Goal: Communication & Community: Answer question/provide support

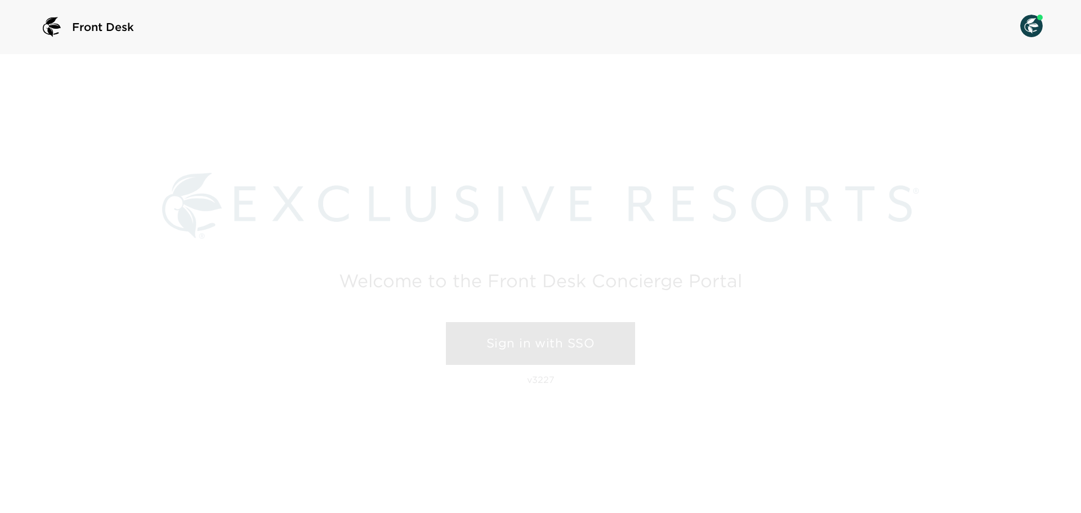
drag, startPoint x: 556, startPoint y: 339, endPoint x: 555, endPoint y: 348, distance: 9.6
click at [556, 339] on link "Sign in with SSO" at bounding box center [540, 343] width 189 height 43
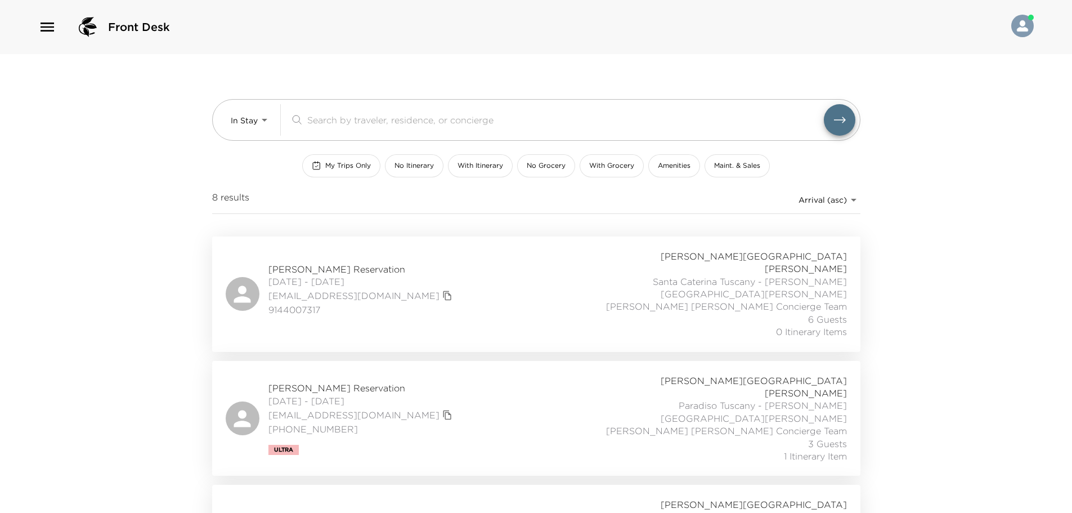
click at [35, 24] on div "Front Desk" at bounding box center [536, 27] width 1072 height 54
click at [49, 27] on icon "button" at bounding box center [48, 27] width 14 height 9
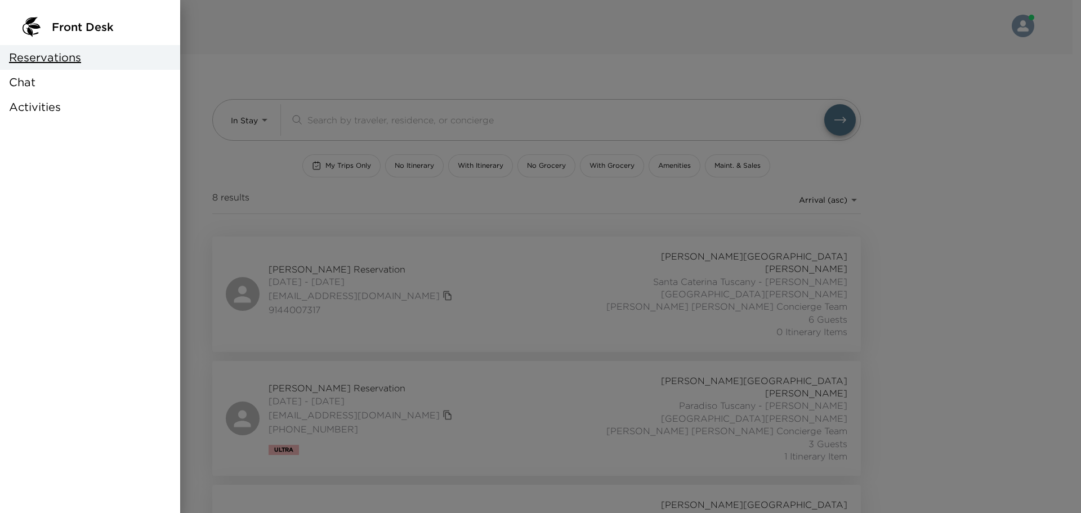
click at [59, 91] on div "Chat" at bounding box center [90, 82] width 180 height 25
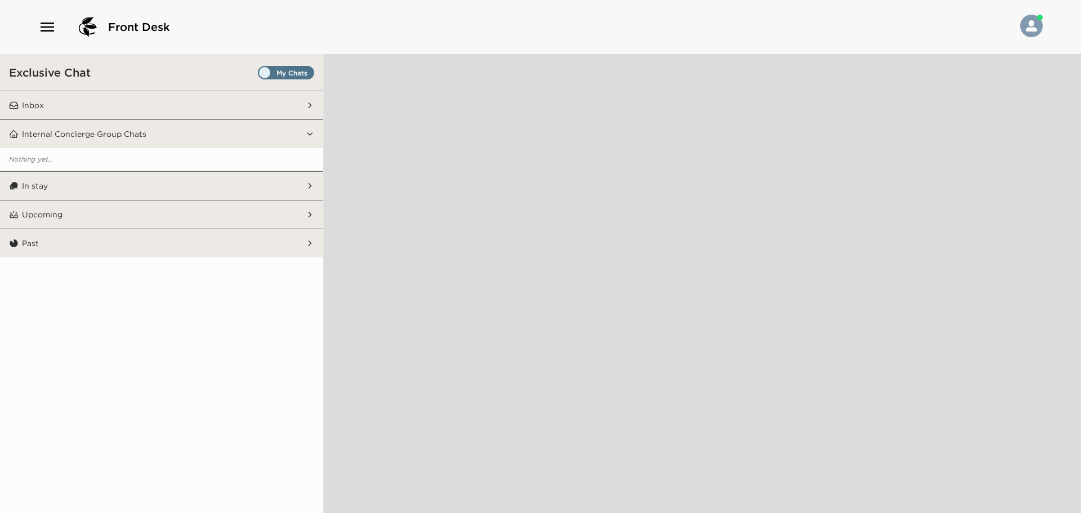
click at [274, 75] on span "Set all destinations" at bounding box center [286, 76] width 56 height 14
click at [260, 75] on input "Set all destinations" at bounding box center [260, 75] width 0 height 0
click at [196, 231] on button "Past" at bounding box center [162, 243] width 287 height 28
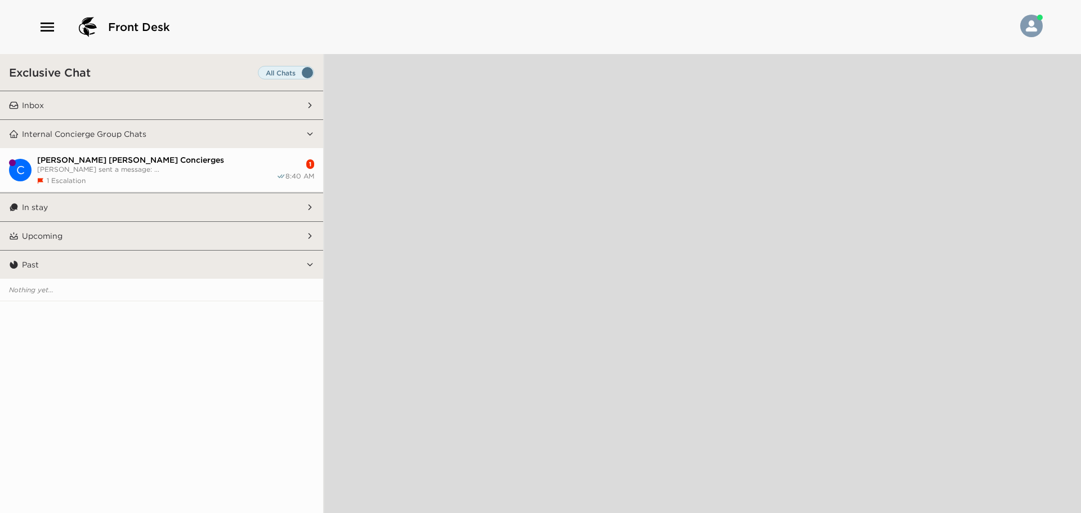
click at [105, 165] on span "[PERSON_NAME] sent a message: ..." at bounding box center [156, 169] width 239 height 8
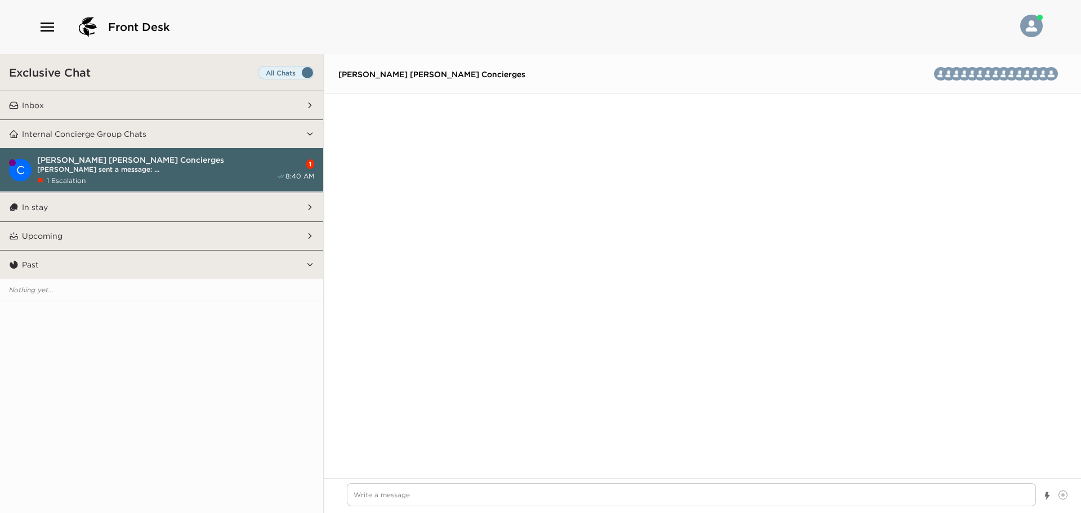
scroll to position [2395, 0]
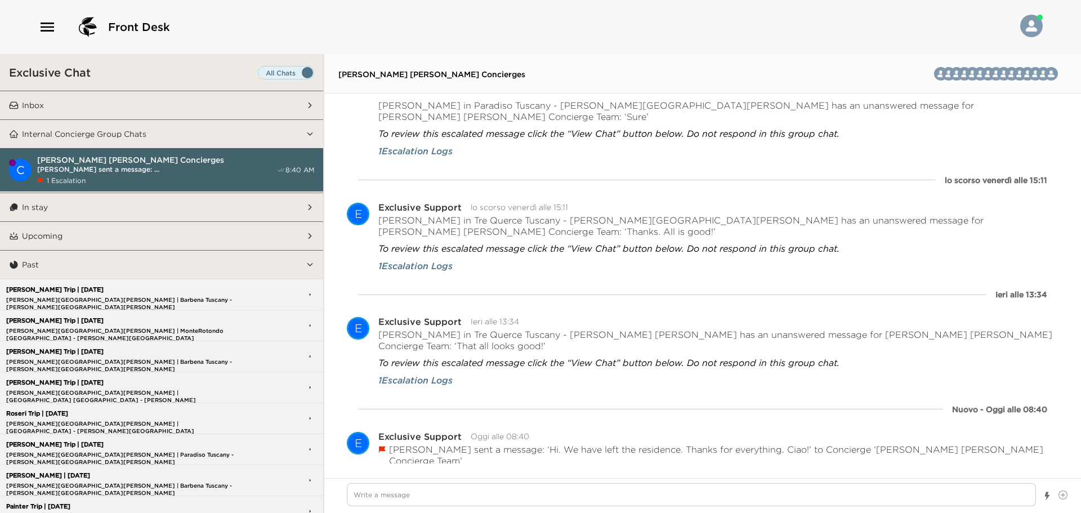
click at [155, 111] on button "Inbox" at bounding box center [162, 105] width 287 height 28
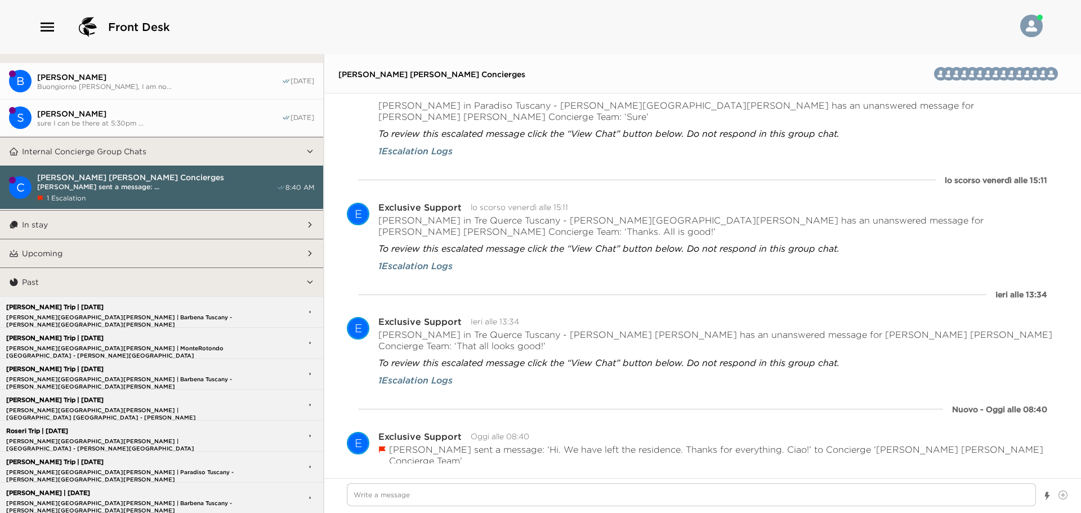
click at [108, 220] on button "In stay" at bounding box center [162, 225] width 287 height 28
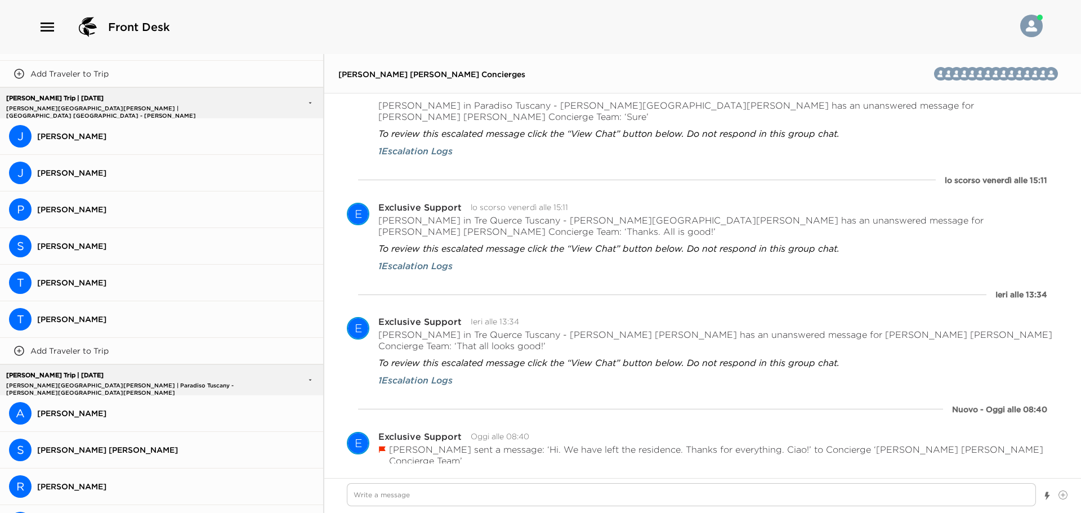
scroll to position [281, 0]
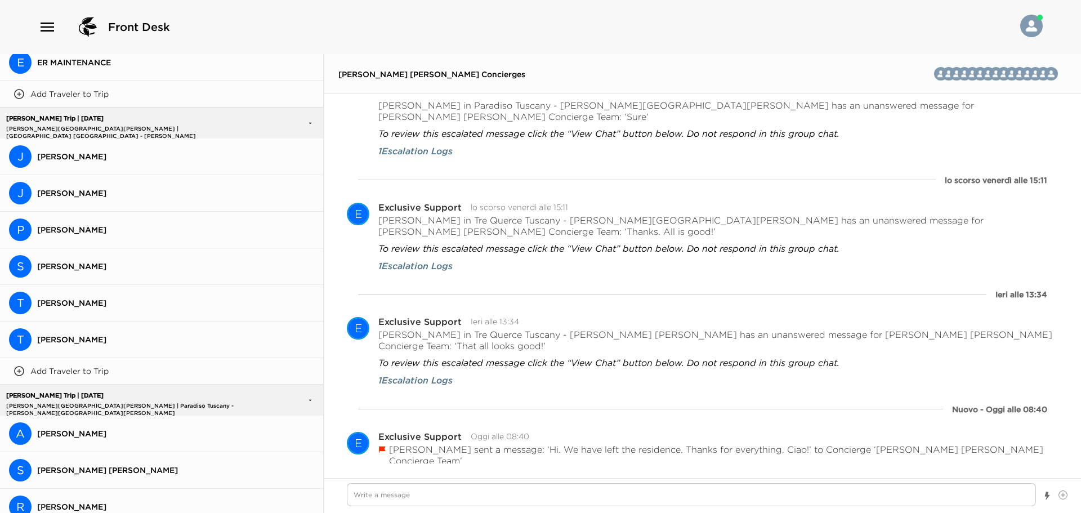
click at [107, 156] on span "[PERSON_NAME]" at bounding box center [175, 156] width 277 height 10
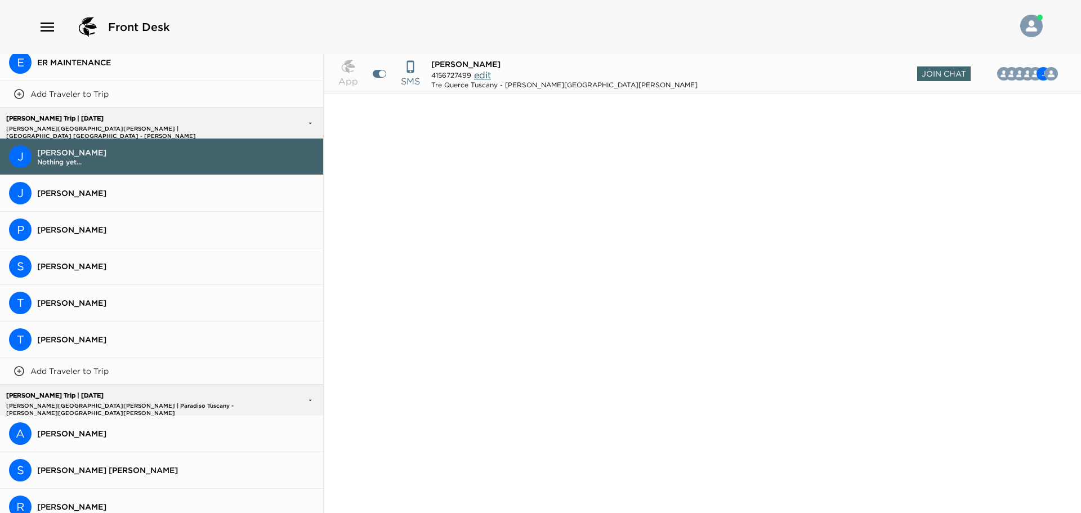
scroll to position [1662, 0]
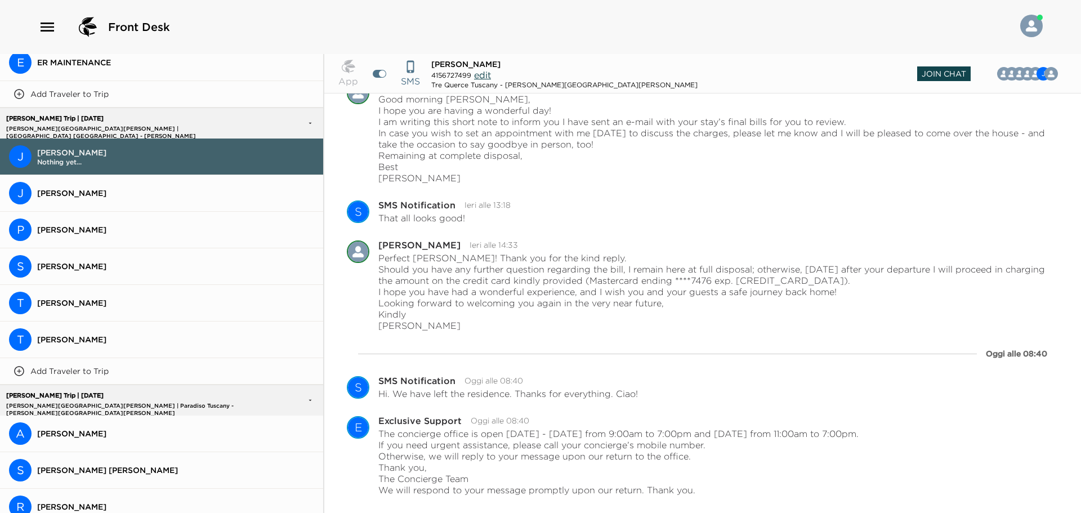
click at [935, 71] on span "Join Chat" at bounding box center [943, 73] width 53 height 15
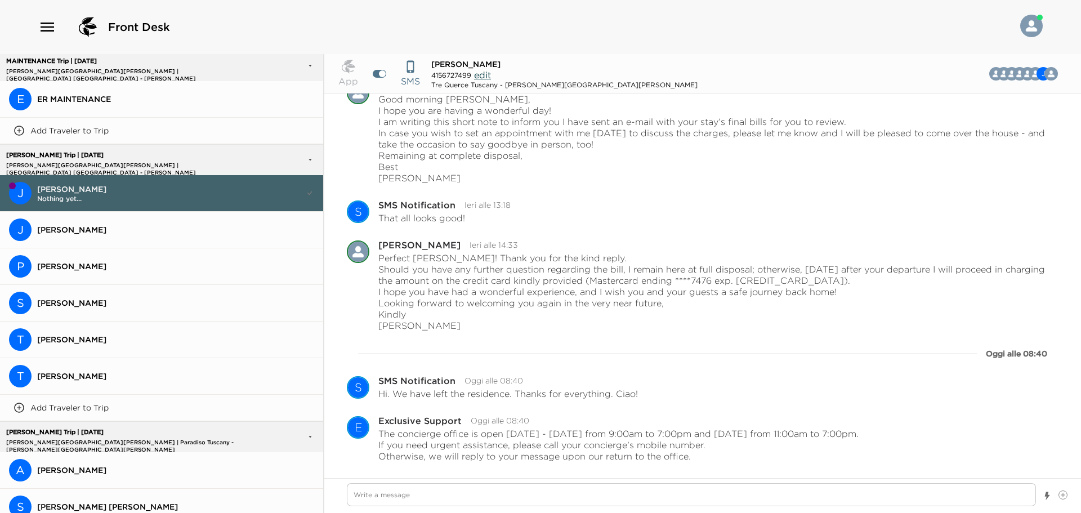
scroll to position [318, 0]
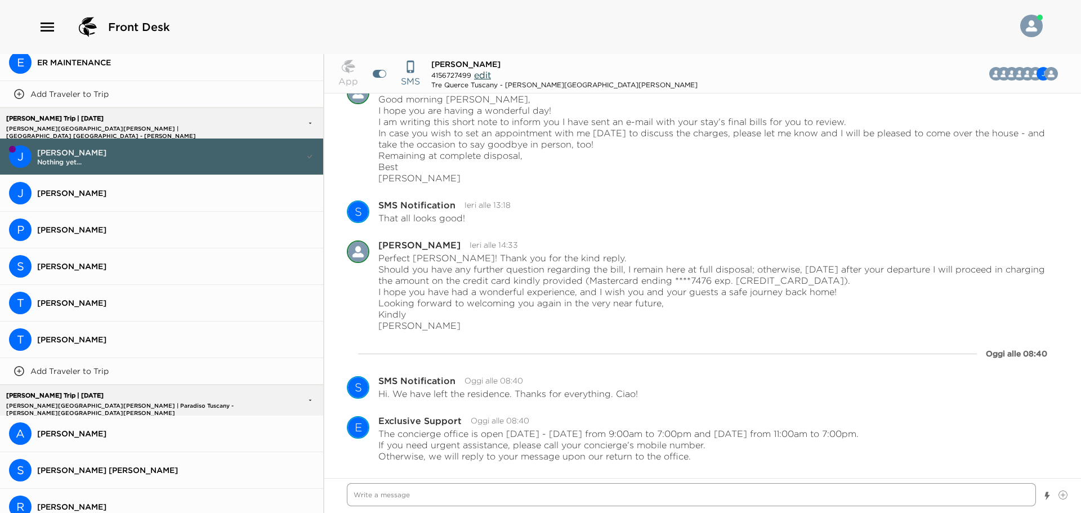
click at [485, 497] on textarea "Write a message" at bounding box center [691, 494] width 689 height 23
type textarea "x"
type textarea "B"
type textarea "x"
type textarea "Bu"
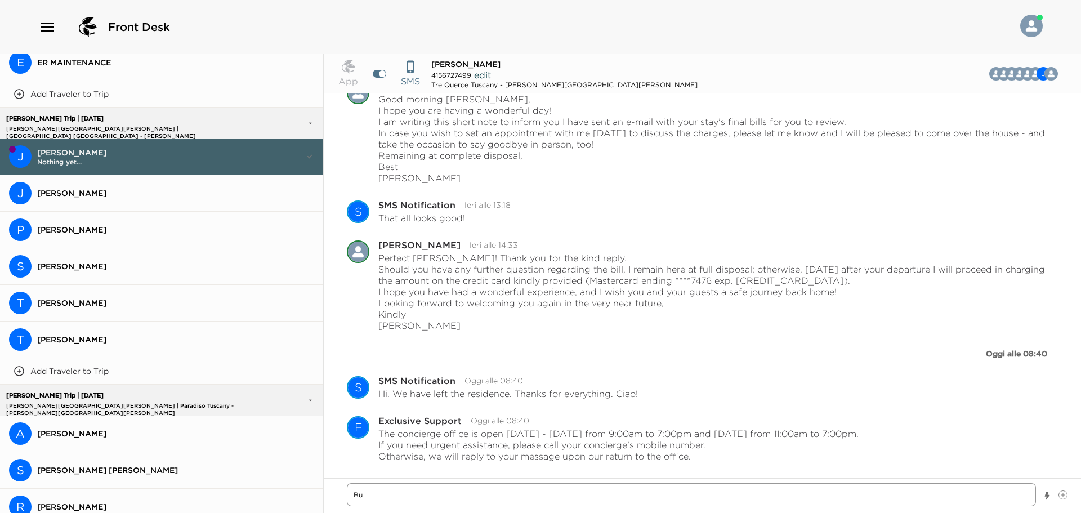
type textarea "x"
type textarea "Buo"
type textarea "x"
type textarea "Buon"
type textarea "x"
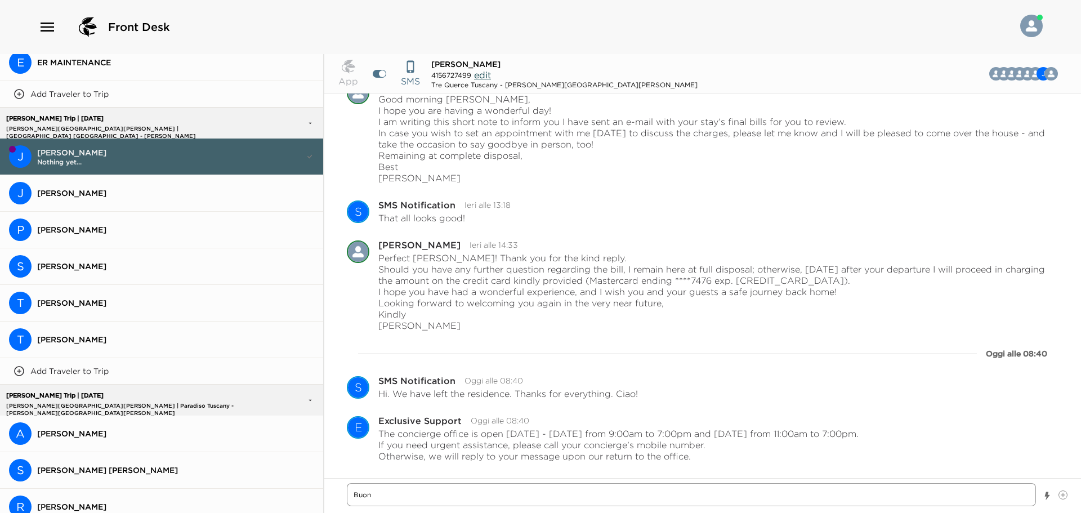
type textarea "Buong"
type textarea "x"
type textarea "Buongi"
type textarea "x"
type textarea "Buongio"
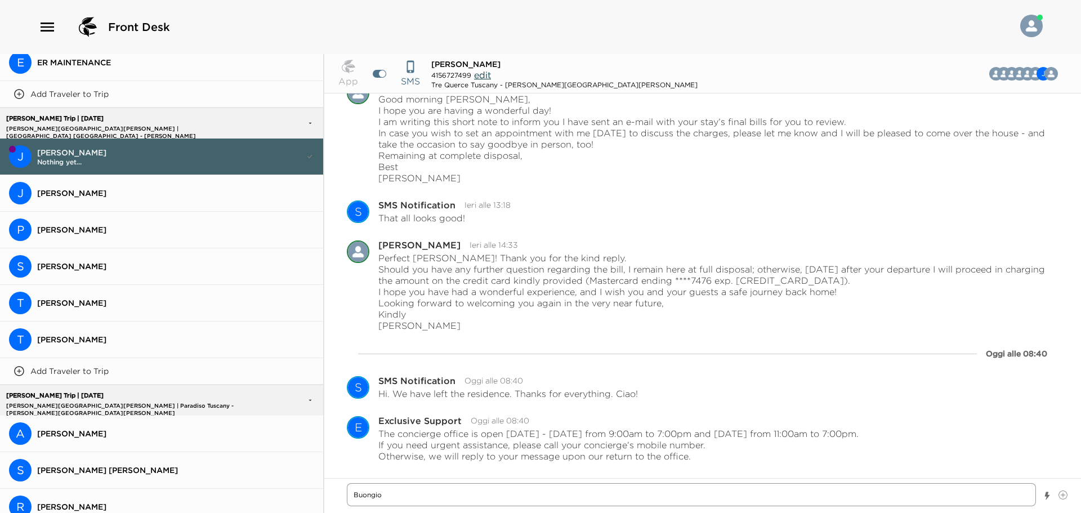
type textarea "x"
type textarea "Buongior"
type textarea "x"
type textarea "Buongiorn"
type textarea "x"
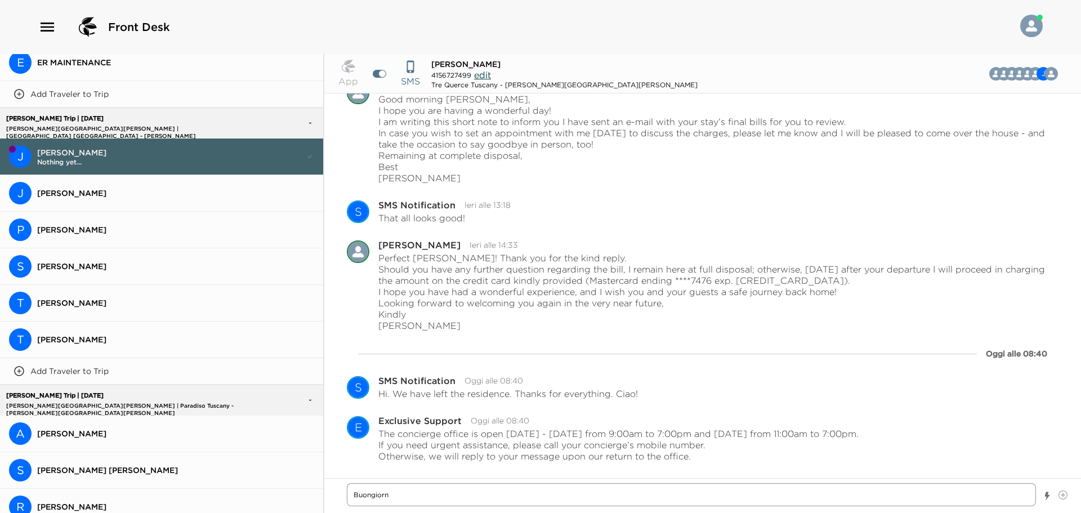
type textarea "Buongiorno"
type textarea "x"
type textarea "Buongiorno"
type textarea "x"
type textarea "Buongiorno a"
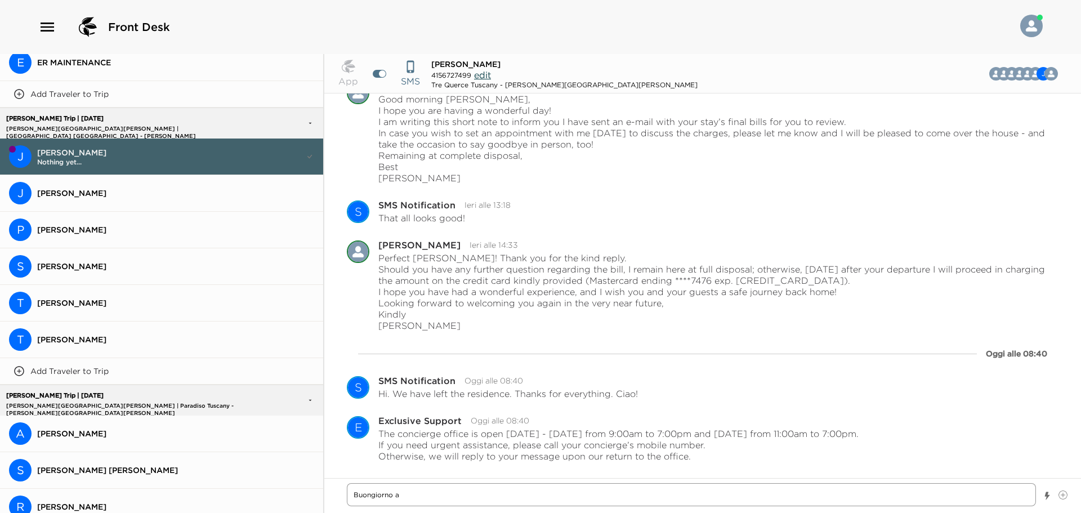
type textarea "x"
type textarea "Buongiorno an"
type textarea "x"
type textarea "Buongiorno and"
type textarea "x"
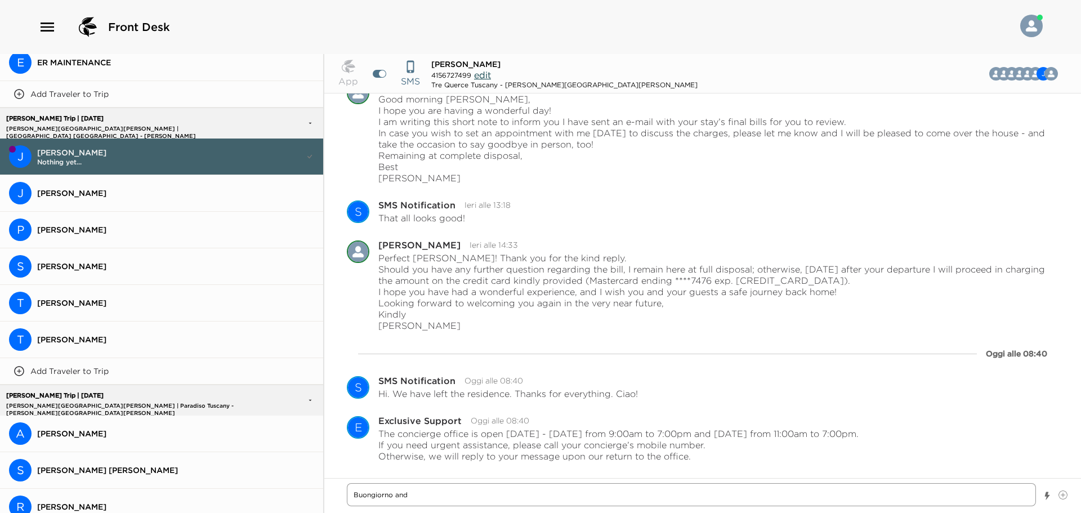
type textarea "Buongiorno and"
type textarea "x"
type textarea "Buongiorno and t"
type textarea "x"
type textarea "Buongiorno and th"
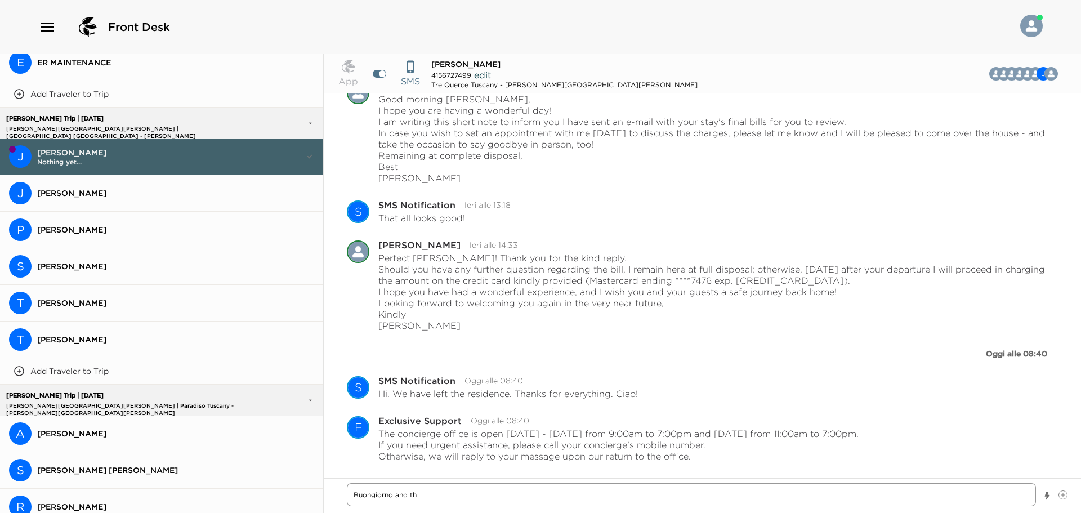
type textarea "x"
type textarea "Buongiorno and tha"
type textarea "x"
type textarea "Buongiorno and than"
type textarea "x"
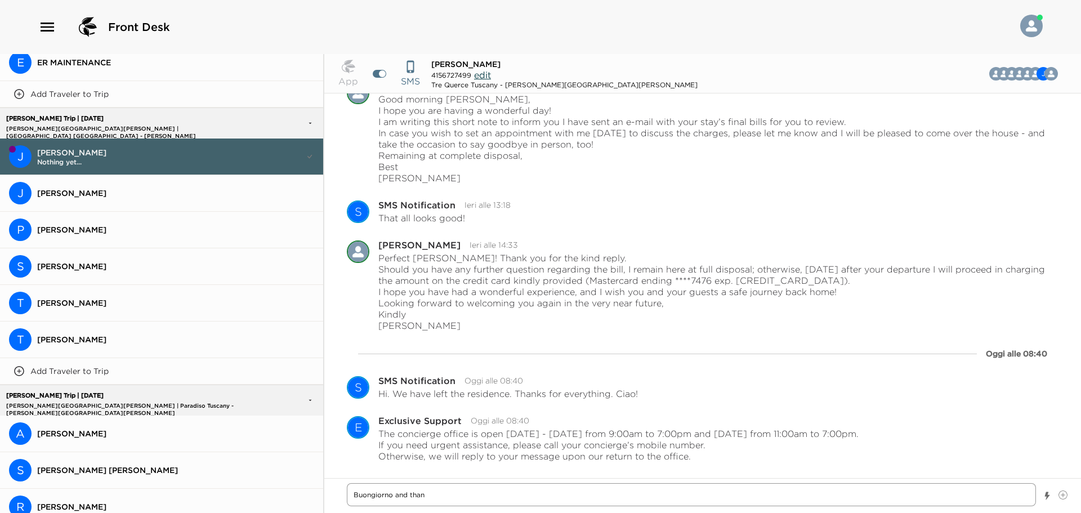
type textarea "[PERSON_NAME] and thank"
type textarea "x"
type textarea "[PERSON_NAME] and thank"
type textarea "x"
type textarea "[PERSON_NAME] and thank y"
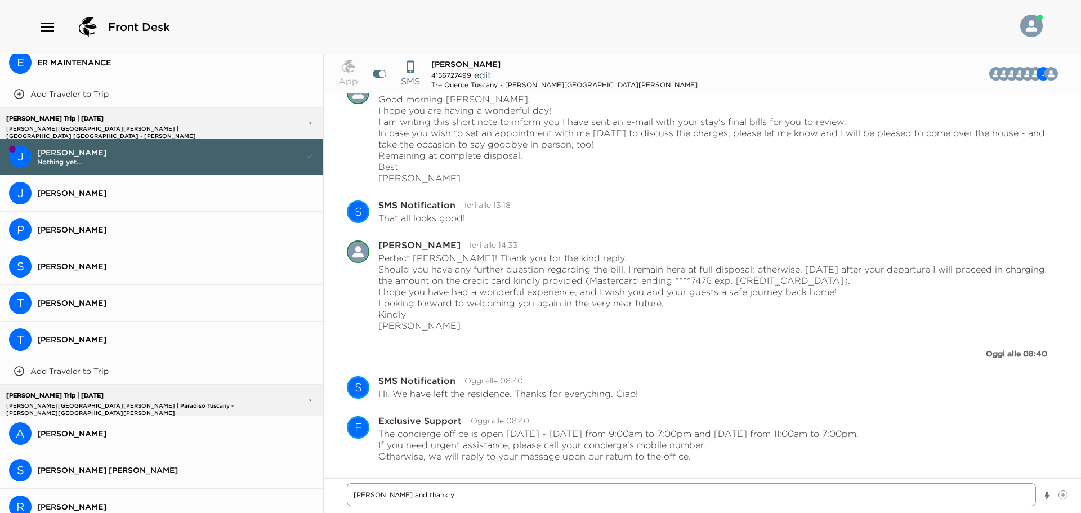
type textarea "x"
type textarea "[PERSON_NAME] and thank [PERSON_NAME]"
type textarea "x"
type textarea "[PERSON_NAME] and thank you"
type textarea "x"
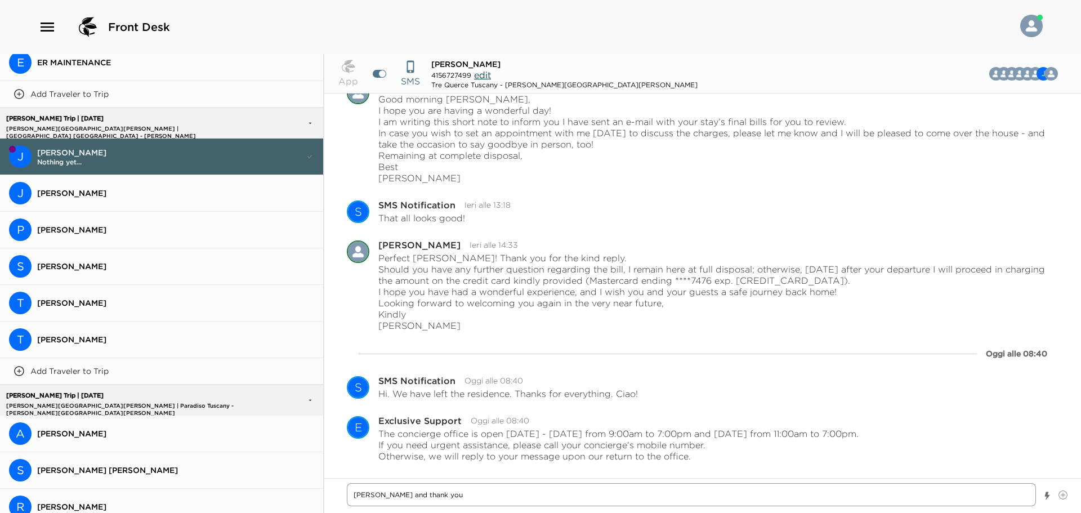
type textarea "[PERSON_NAME] and thank you"
type textarea "x"
type textarea "[PERSON_NAME] and thank you f"
type textarea "x"
type textarea "[PERSON_NAME] and thank you fo"
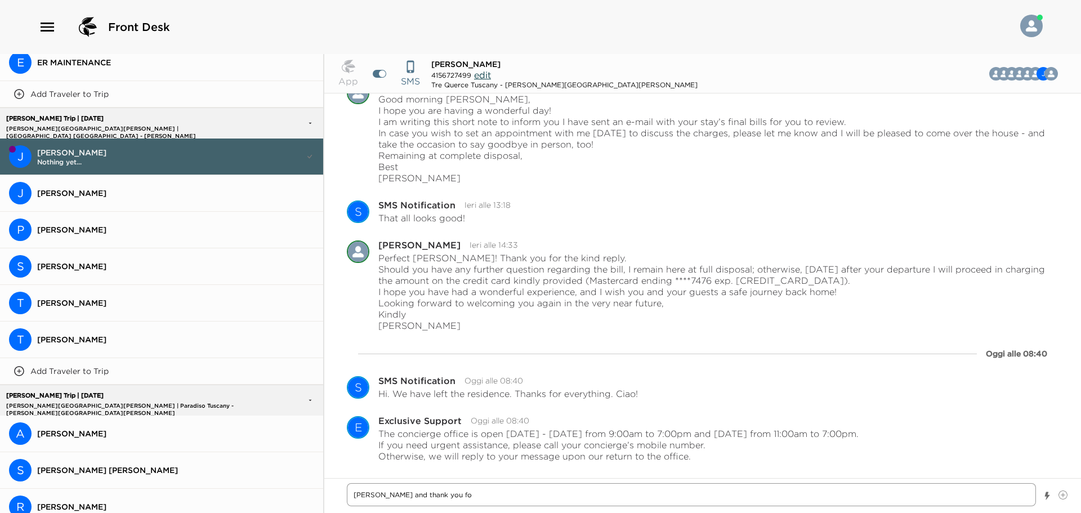
type textarea "x"
type textarea "[PERSON_NAME] and thank you for"
type textarea "x"
type textarea "[PERSON_NAME] and thank you for"
type textarea "x"
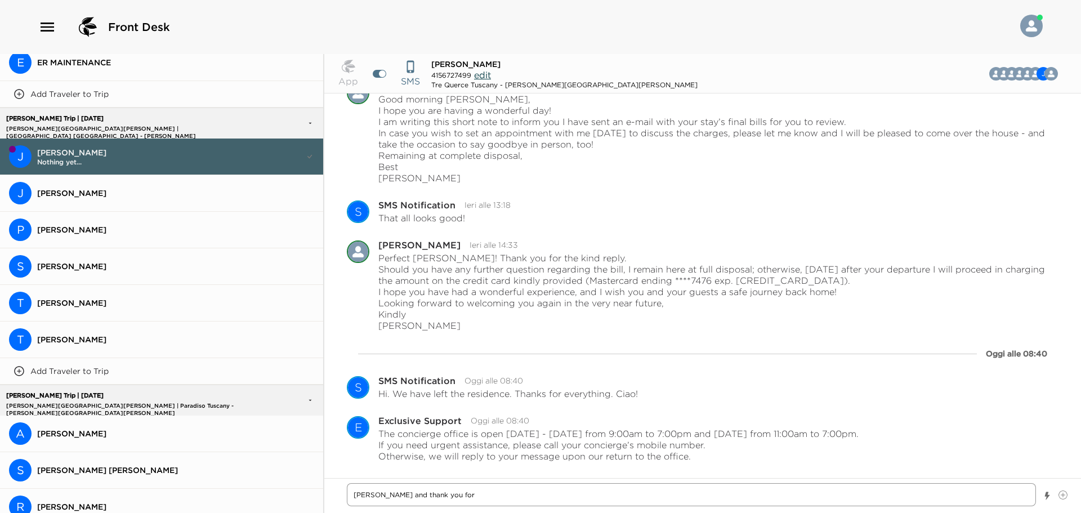
type textarea "[PERSON_NAME] and thank you for l"
type textarea "x"
type textarea "[PERSON_NAME] and thank you for le"
type textarea "x"
type textarea "[PERSON_NAME] and thank you for let"
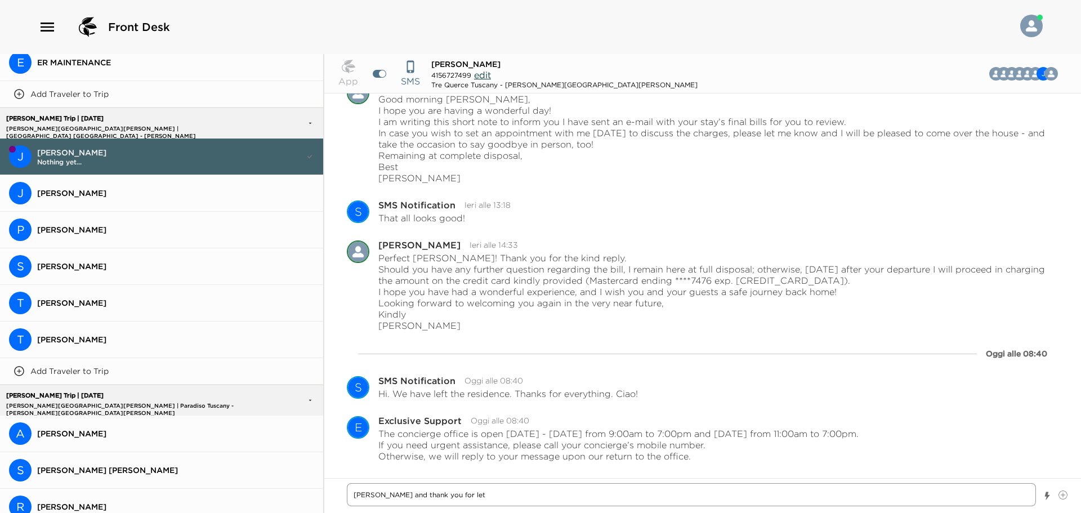
type textarea "x"
type textarea "[PERSON_NAME] and thank you for lett"
type textarea "x"
type textarea "[PERSON_NAME] and thank you for letti"
type textarea "x"
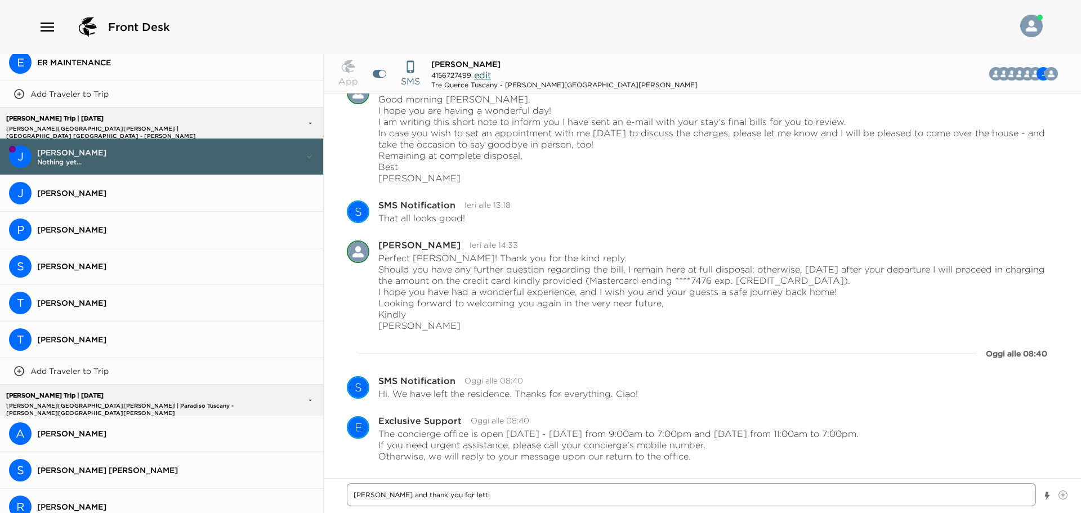
type textarea "[PERSON_NAME] and thank you for lettin"
type textarea "x"
type textarea "[PERSON_NAME] and thank you for letting"
type textarea "x"
type textarea "[PERSON_NAME] and thank you for letting"
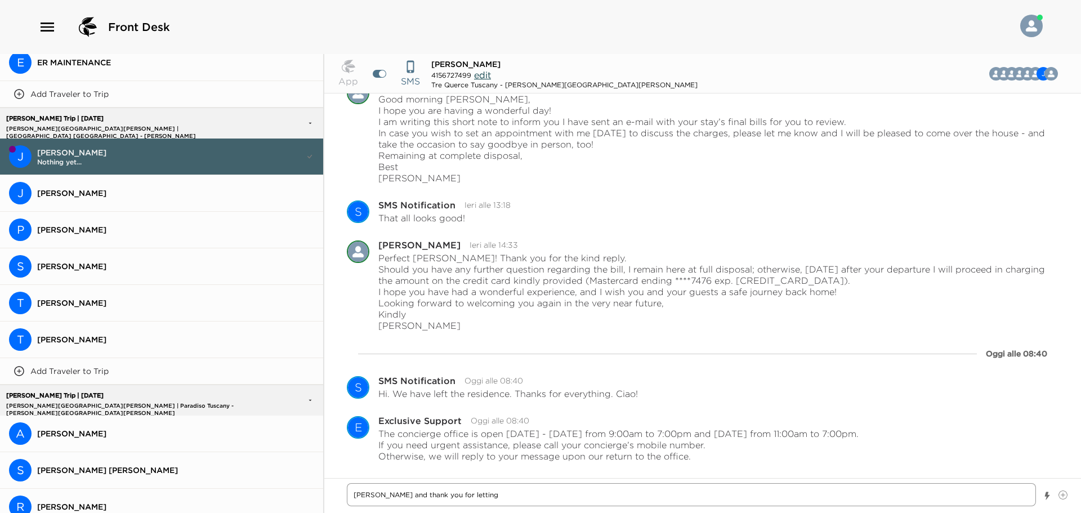
type textarea "x"
type textarea "[PERSON_NAME] and thank you for letting u"
type textarea "x"
type textarea "[PERSON_NAME] and thank you for letting us"
type textarea "x"
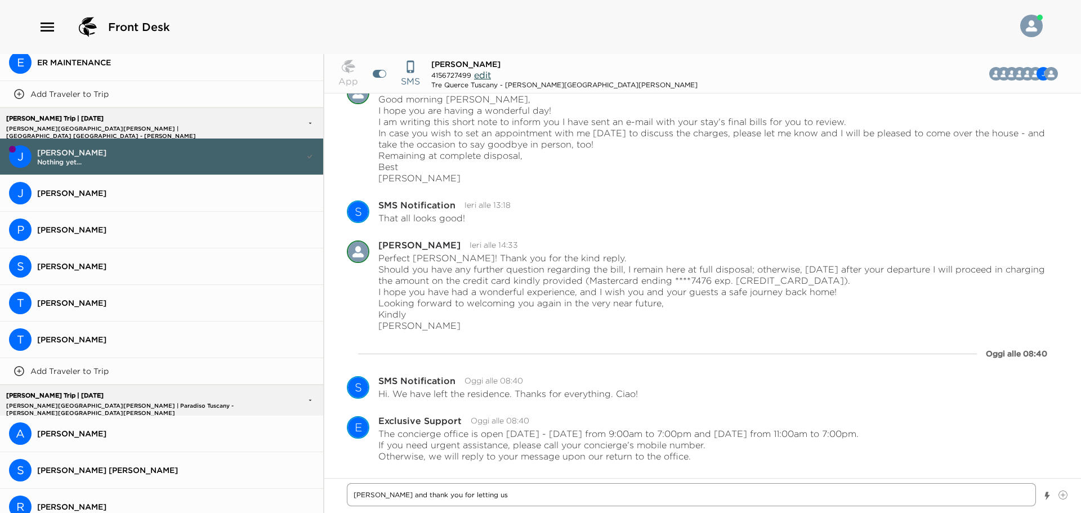
type textarea "[PERSON_NAME] and thank you for letting us"
type textarea "x"
type textarea "[PERSON_NAME] and thank you for letting us k"
type textarea "x"
type textarea "[PERSON_NAME] and thank you for letting us kn"
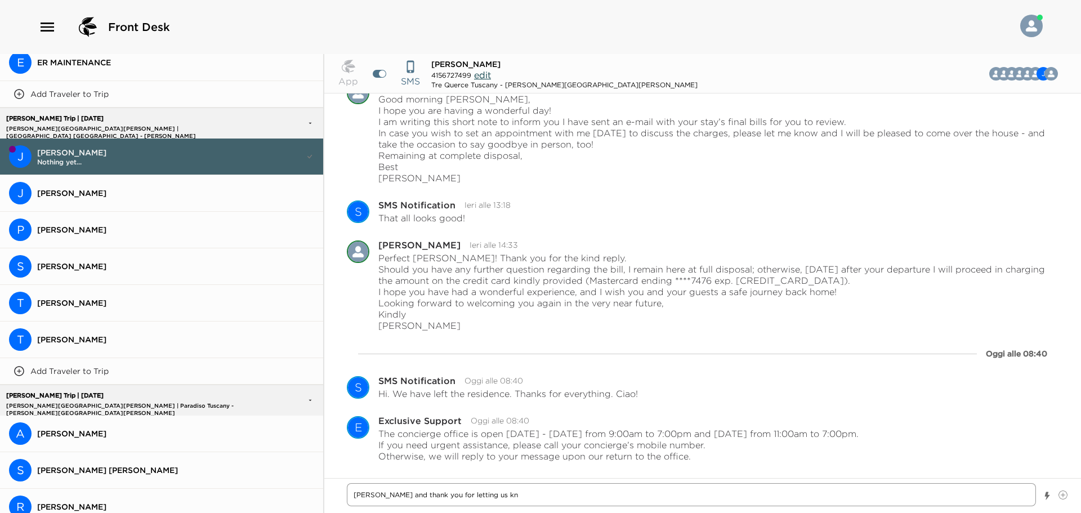
type textarea "x"
type textarea "[PERSON_NAME] and thank you for letting us kno"
type textarea "x"
type textarea "[PERSON_NAME] and thank you for letting us know"
type textarea "x"
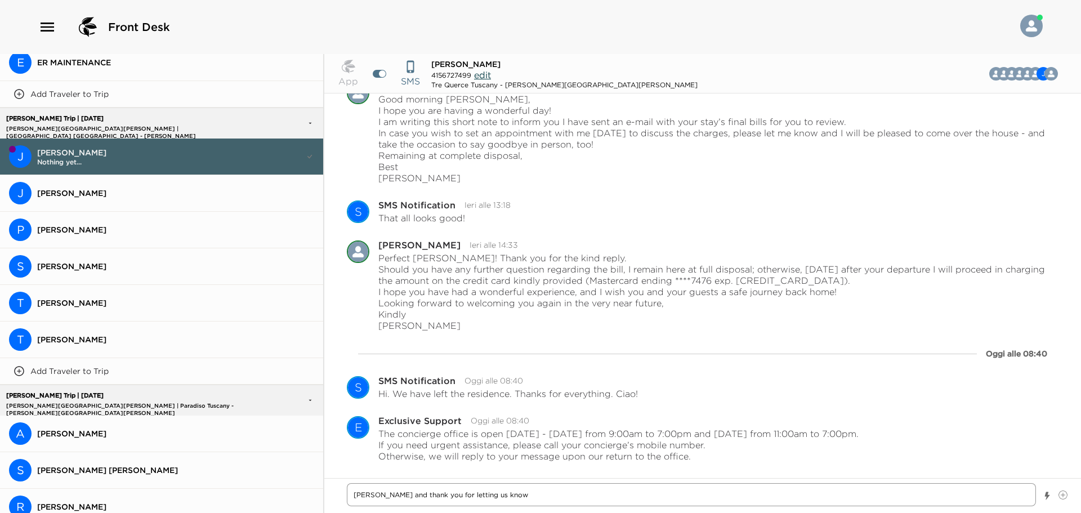
type textarea "[PERSON_NAME] and thank you for letting us know"
type textarea "x"
type textarea "[PERSON_NAME] and thank you for letting us know :"
type textarea "x"
type textarea "[PERSON_NAME] and thank you for letting us know :-"
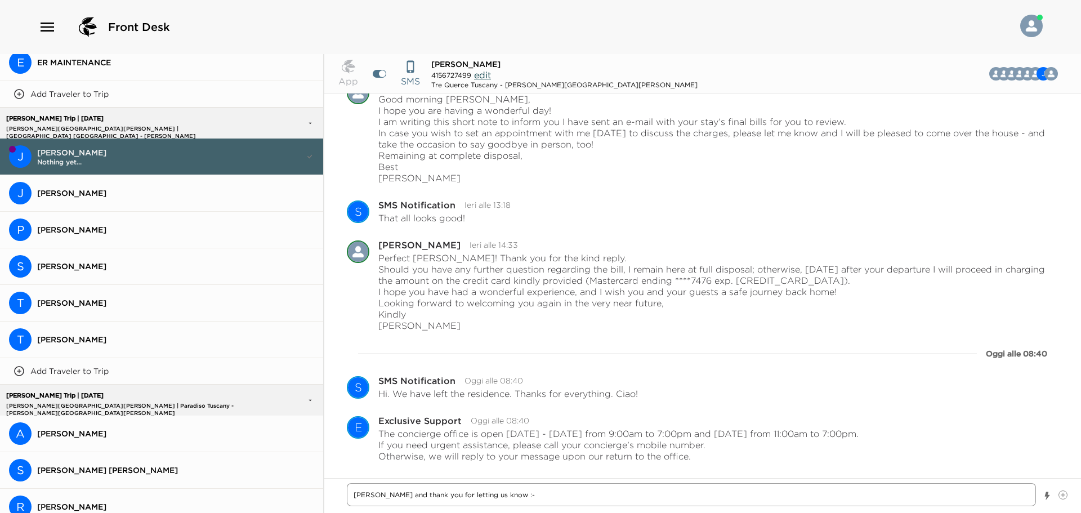
type textarea "x"
type textarea "[PERSON_NAME] and thank you for letting us know :-)"
type textarea "x"
type textarea "[PERSON_NAME] and thank you for letting us know :-)"
type textarea "x"
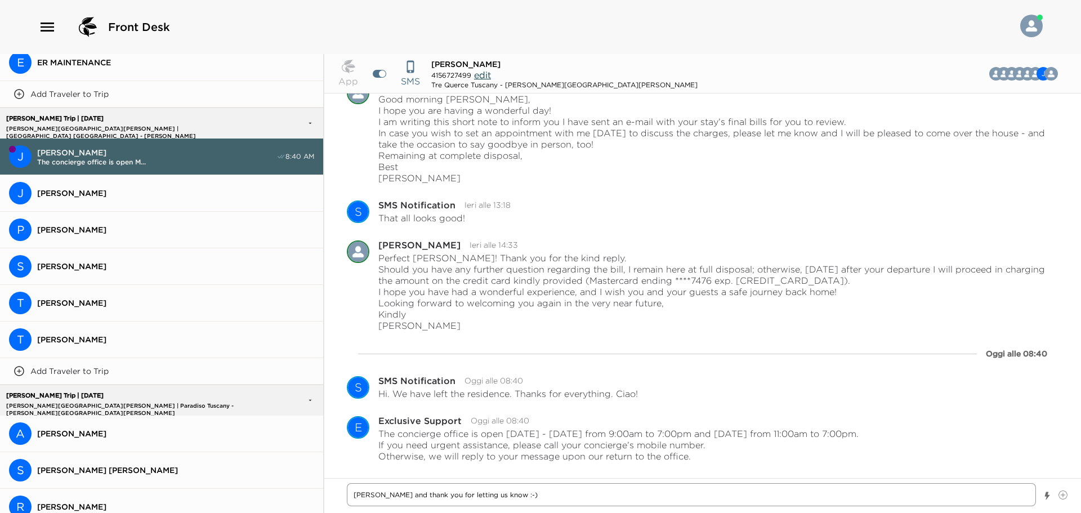
type textarea "[PERSON_NAME] and thank you for letting us know :-) W"
type textarea "x"
type textarea "[PERSON_NAME] and thank you for letting us know :-) We"
type textarea "x"
type textarea "[PERSON_NAME] and thank you for letting us know :-) We"
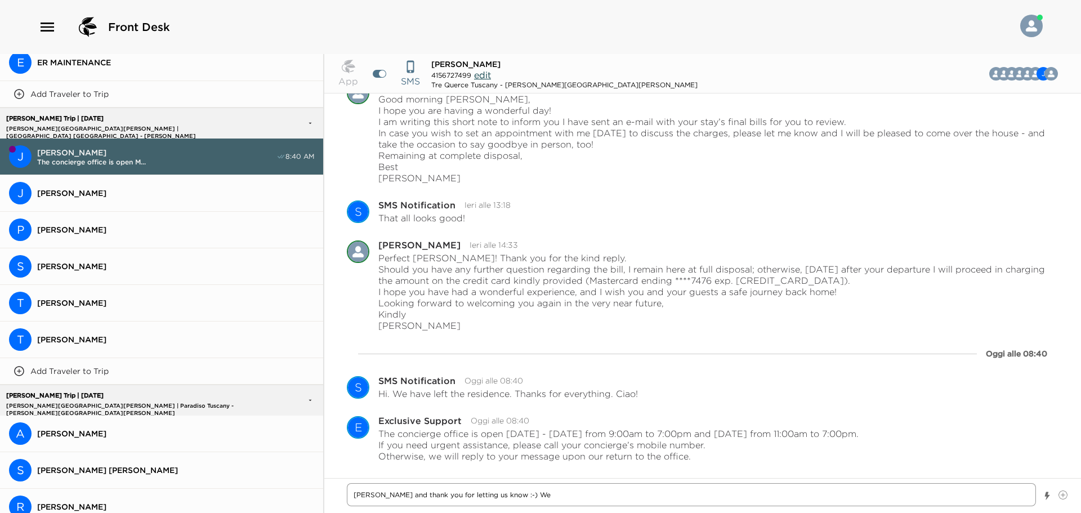
type textarea "x"
type textarea "[PERSON_NAME] and thank you for letting us know :-) We h"
type textarea "x"
type textarea "[PERSON_NAME] and thank you for letting us know :-) We ho"
type textarea "x"
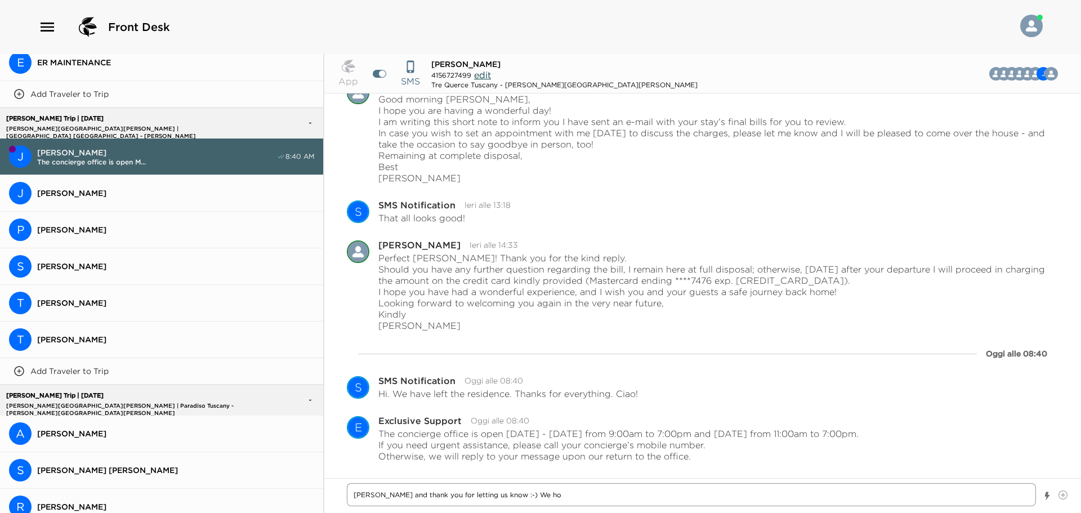
type textarea "[PERSON_NAME] and thank you for letting us know :-) We hop"
type textarea "x"
type textarea "[PERSON_NAME] and thank you for letting us know :-) We hope"
type textarea "x"
type textarea "[PERSON_NAME] and thank you for letting us know :-) We hope"
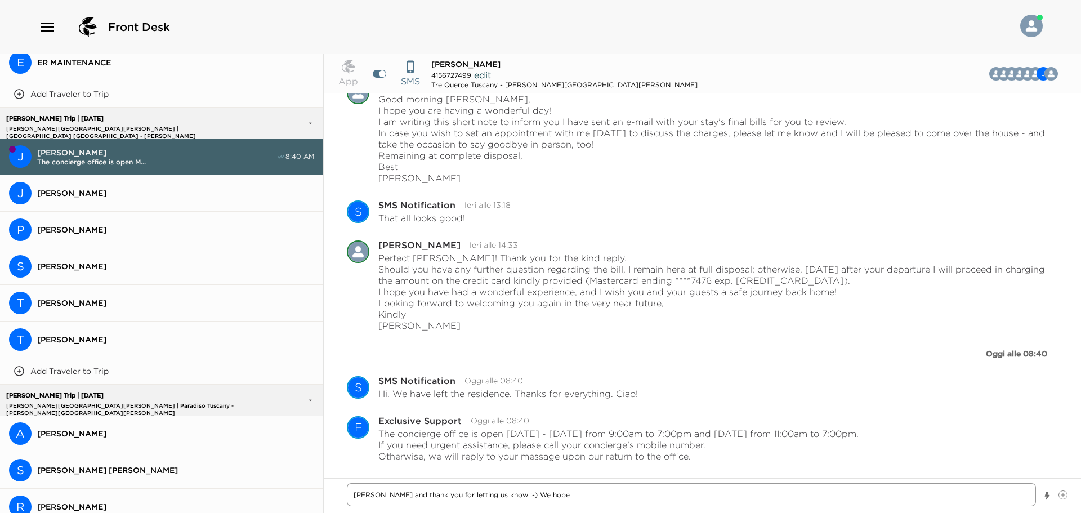
type textarea "x"
type textarea "[PERSON_NAME] and thank you for letting us know :-) We hope y"
type textarea "x"
type textarea "[PERSON_NAME] and thank you for letting us know :-) We hope yo"
type textarea "x"
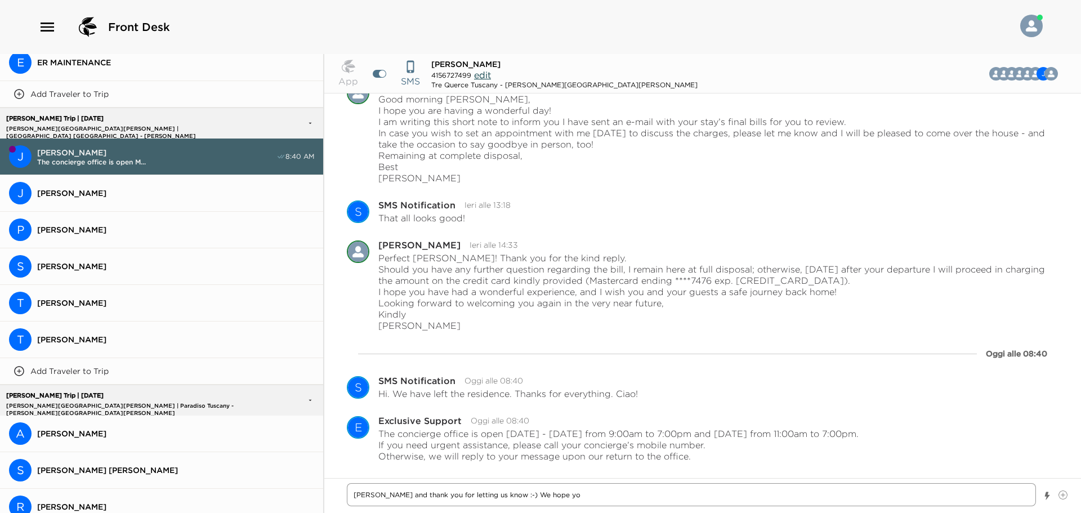
type textarea "[PERSON_NAME] and thank you for letting us know :-) We hope you"
type textarea "x"
type textarea "[PERSON_NAME] and thank you for letting us know :-) We hope you"
type textarea "x"
type textarea "[PERSON_NAME] and thank you for letting us know :-) We hope you h"
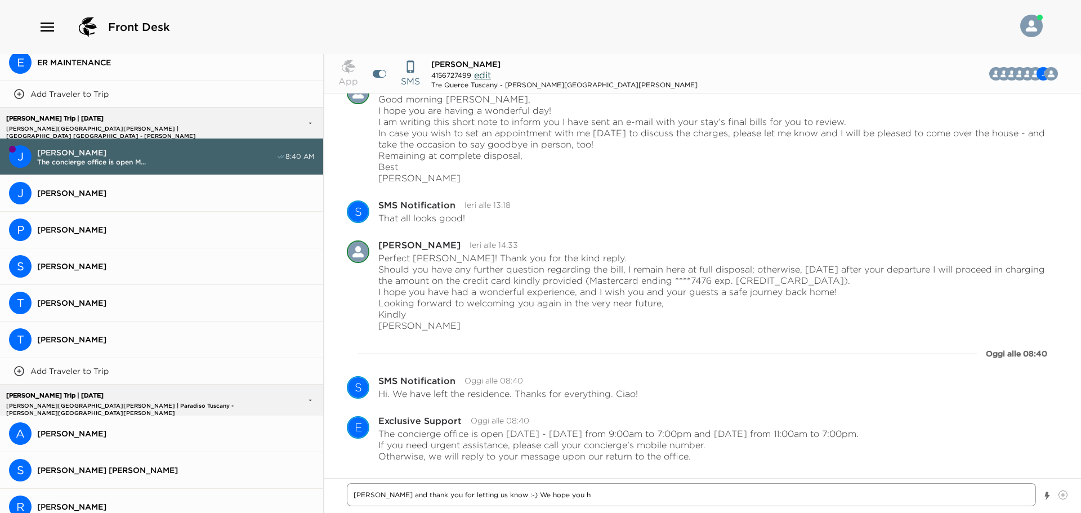
type textarea "x"
type textarea "[PERSON_NAME] and thank you for letting us know :-) We hope you ha"
type textarea "x"
type textarea "[PERSON_NAME] and thank you for letting us know :-) We hope you had"
type textarea "x"
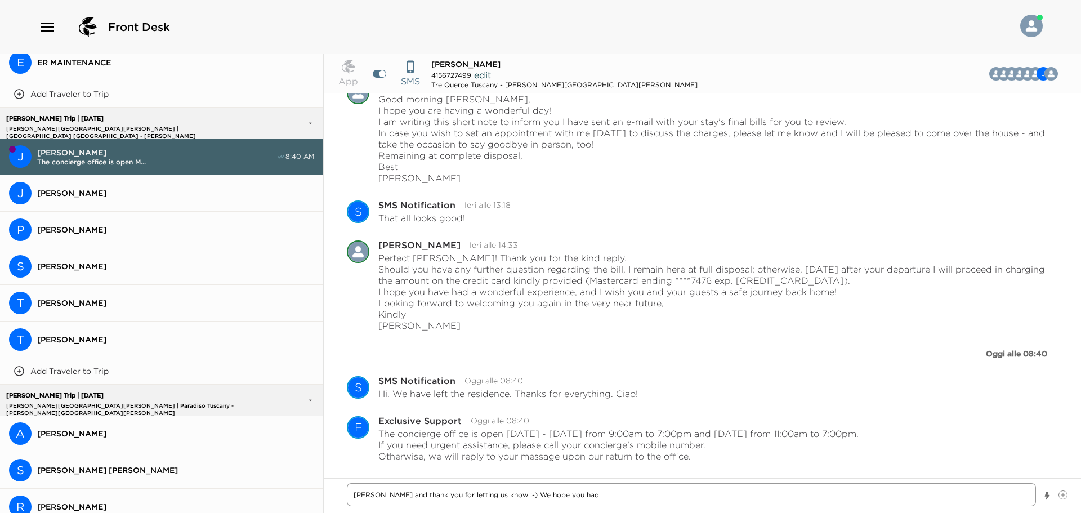
type textarea "[PERSON_NAME] and thank you for letting us know :-) We hope you hada"
type textarea "x"
type textarea "[PERSON_NAME] and thank you for letting us know :-) We hope you hada"
type textarea "x"
type textarea "[PERSON_NAME] and thank you for letting us know :-) We hope you hada"
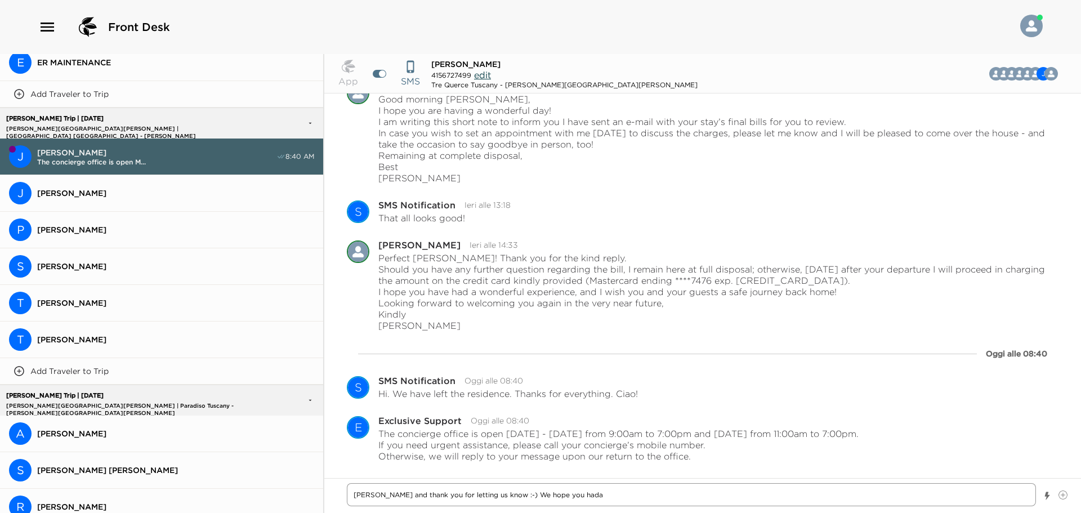
type textarea "x"
type textarea "[PERSON_NAME] and thank you for letting us know :-) We hope you had"
type textarea "x"
type textarea "[PERSON_NAME] and thank you for letting us know :-) We hope you hada"
type textarea "x"
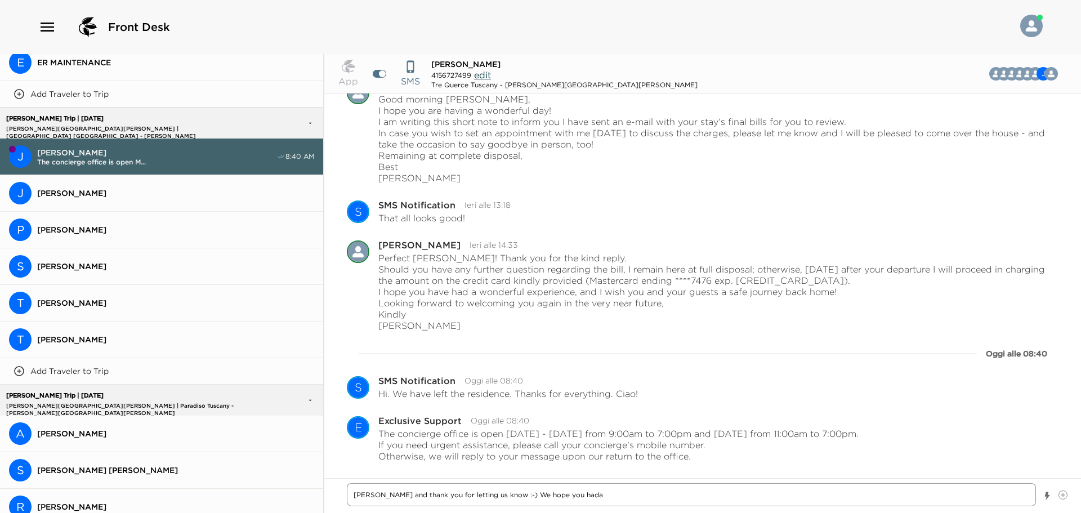
type textarea "[PERSON_NAME] and thank you for letting us know :-) We hope you hada"
type textarea "x"
type textarea "[PERSON_NAME] and thank you for letting us know :-) We hope you hada"
type textarea "x"
type textarea "[PERSON_NAME] and thank you for letting us know :-) We hope you had"
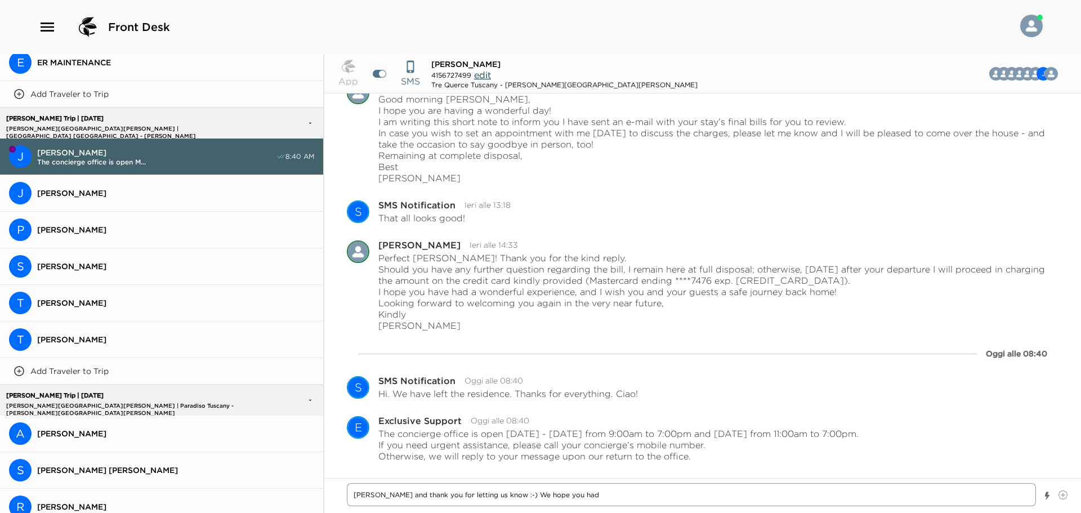
type textarea "x"
type textarea "[PERSON_NAME] and thank you for letting us know :-) We hope you hada"
type textarea "x"
type textarea "[PERSON_NAME] and thank you for letting us know :-) We hope you hada"
type textarea "x"
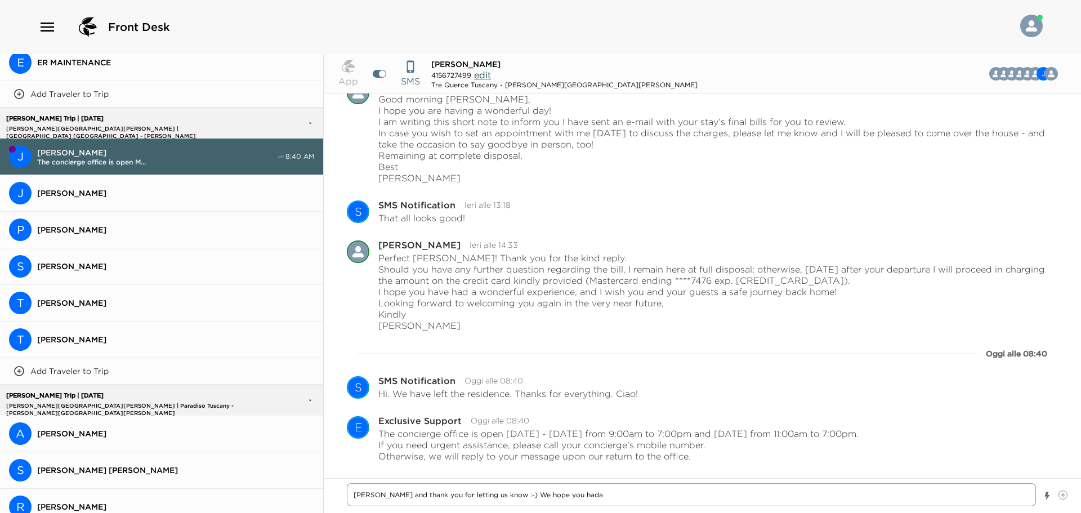
type textarea "[PERSON_NAME] and thank you for letting us know :-) We hope you hada"
type textarea "x"
type textarea "[PERSON_NAME] and thank you for letting us know :-) We hope you had"
type textarea "x"
type textarea "[PERSON_NAME] and thank you for letting us know :-) We hope you had"
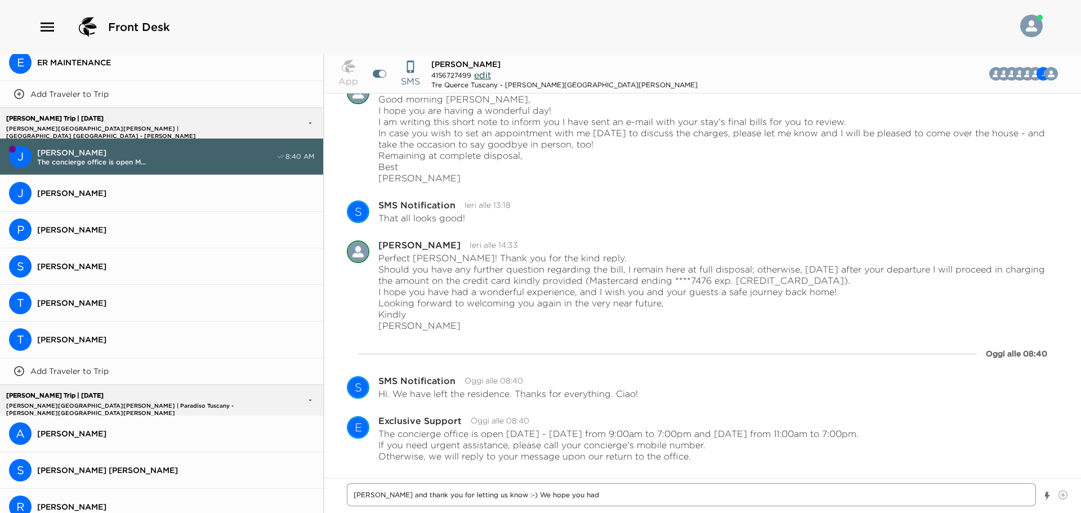
type textarea "x"
type textarea "[PERSON_NAME] and thank you for letting us know :-) We hope you had a"
type textarea "x"
type textarea "[PERSON_NAME] and thank you for letting us know :-) We hope you had a"
type textarea "x"
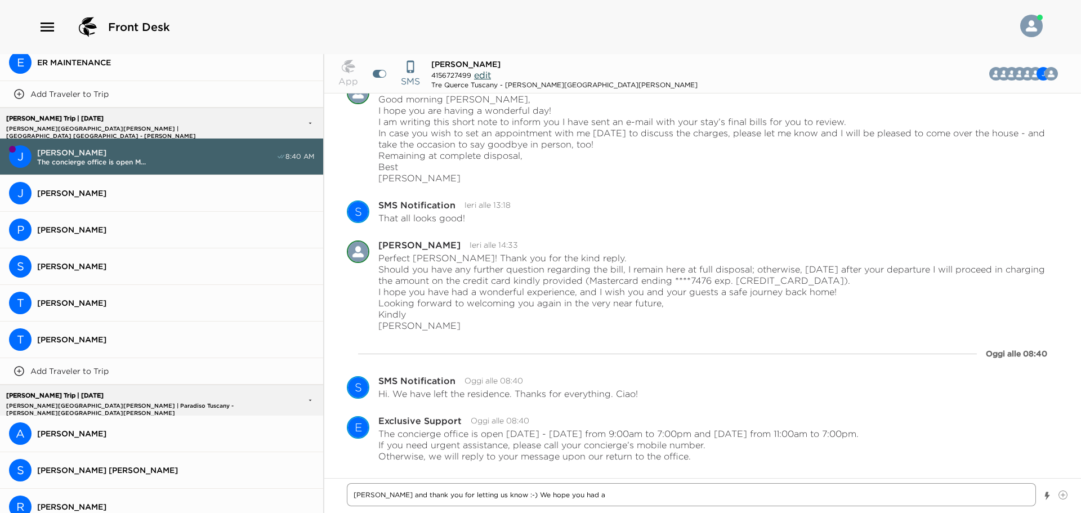
type textarea "[PERSON_NAME] and thank you for letting us know :-) We hope you had a l"
type textarea "x"
type textarea "[PERSON_NAME] and thank you for letting us know :-) We hope you had a lo"
type textarea "x"
type textarea "[PERSON_NAME] and thank you for letting us know :-) We hope you had a lov"
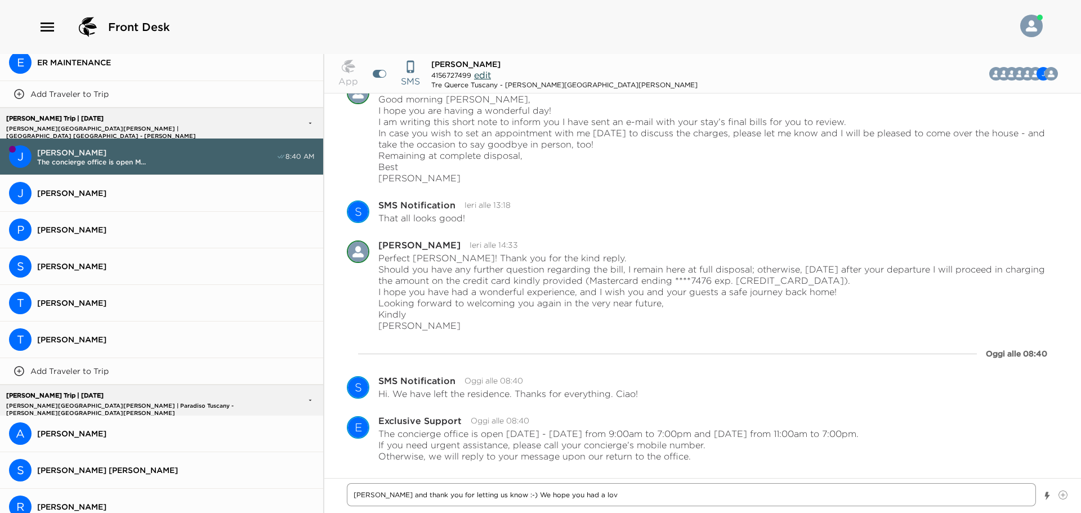
type textarea "x"
type textarea "[PERSON_NAME] and thank you for letting us know :-) We hope you had a love"
type textarea "x"
type textarea "[PERSON_NAME] and thank you for letting us know :-) We hope you had a lovel"
type textarea "x"
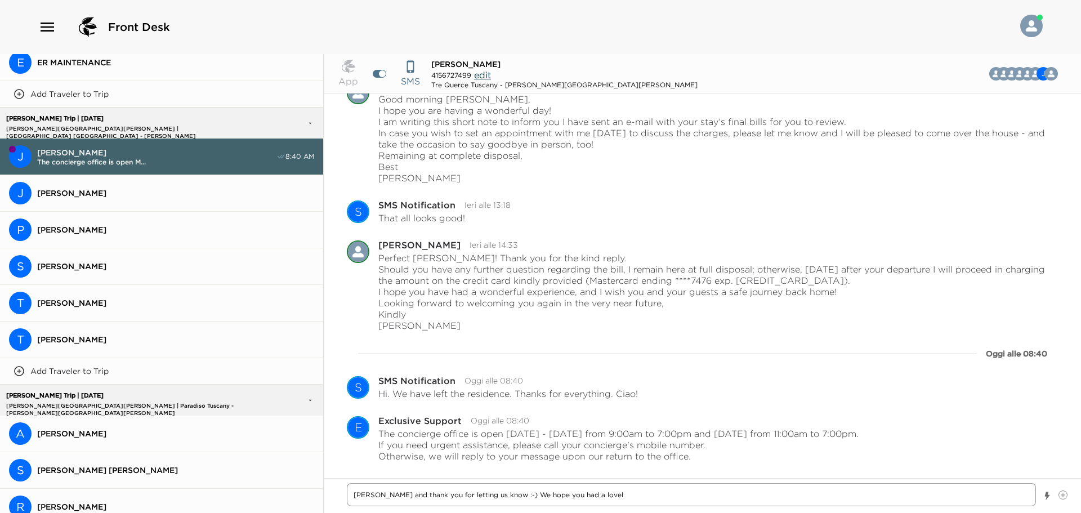
type textarea "[PERSON_NAME] and thank you for letting us know :-) We hope you had a lovely"
type textarea "x"
type textarea "[PERSON_NAME] and thank you for letting us know :-) We hope you had a lovely"
type textarea "x"
type textarea "[PERSON_NAME] and thank you for letting us know :-) We hope you had a lovely s"
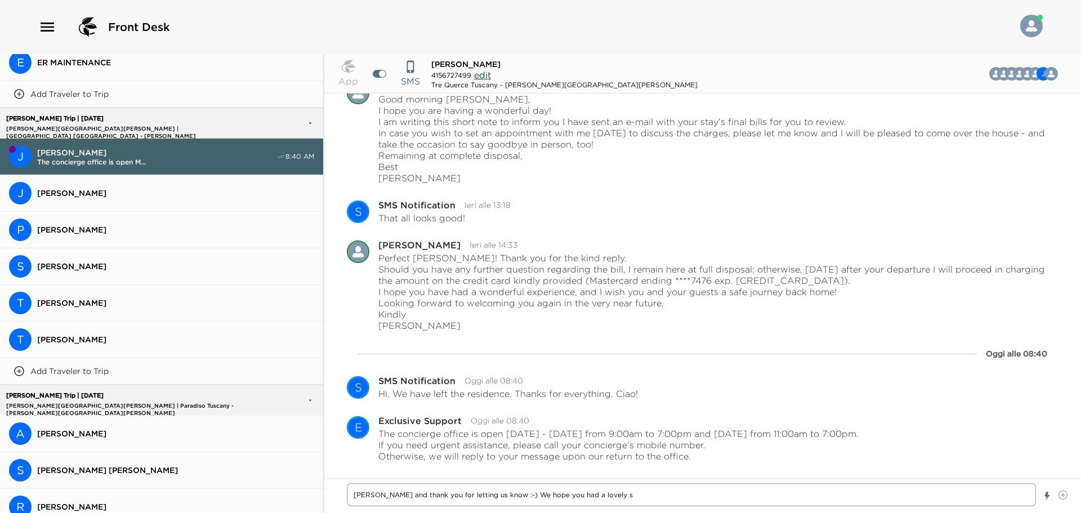
type textarea "x"
type textarea "[PERSON_NAME] and thank you for letting us know :-) We hope you had a lovely sa"
type textarea "x"
type textarea "[PERSON_NAME] and thank you for letting us know :-) We hope you had a lovely sat"
type textarea "x"
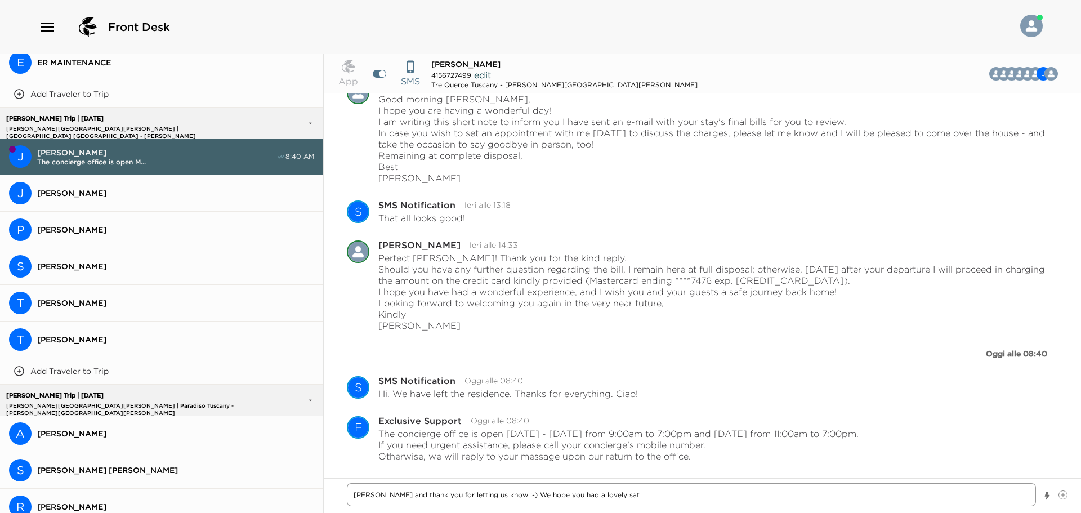
type textarea "[PERSON_NAME] and thank you for letting us know :-) We hope you had a lovely sa…"
type textarea "x"
type textarea "[PERSON_NAME] and thank you for letting us know :-) We hope you had a lovely sat"
type textarea "x"
type textarea "[PERSON_NAME] and thank you for letting us know :-) We hope you had a lovely sa"
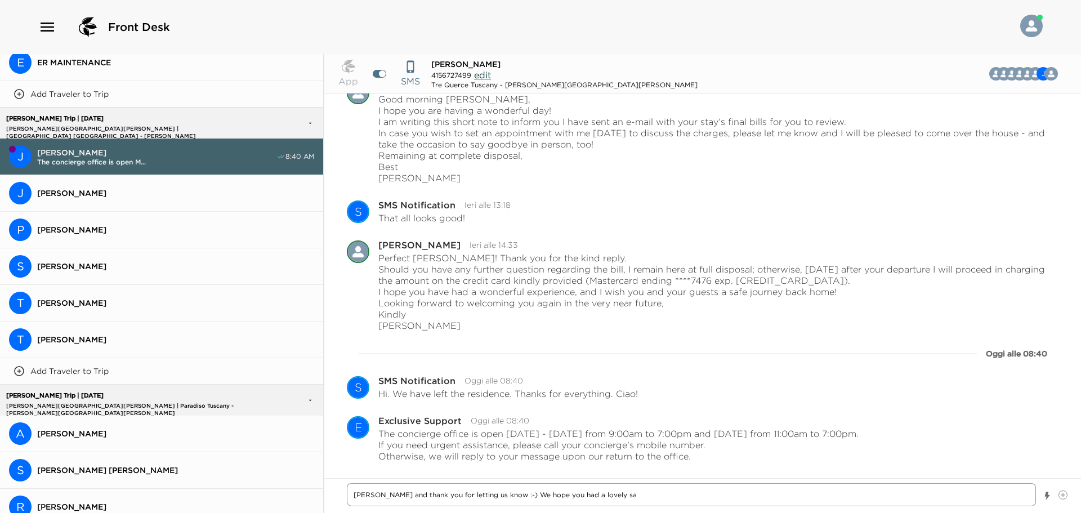
type textarea "x"
type textarea "[PERSON_NAME] and thank you for letting us know :-) We hope you had a lovely s"
type textarea "x"
type textarea "[PERSON_NAME] and thank you for letting us know :-) We hope you had a lovely st"
type textarea "x"
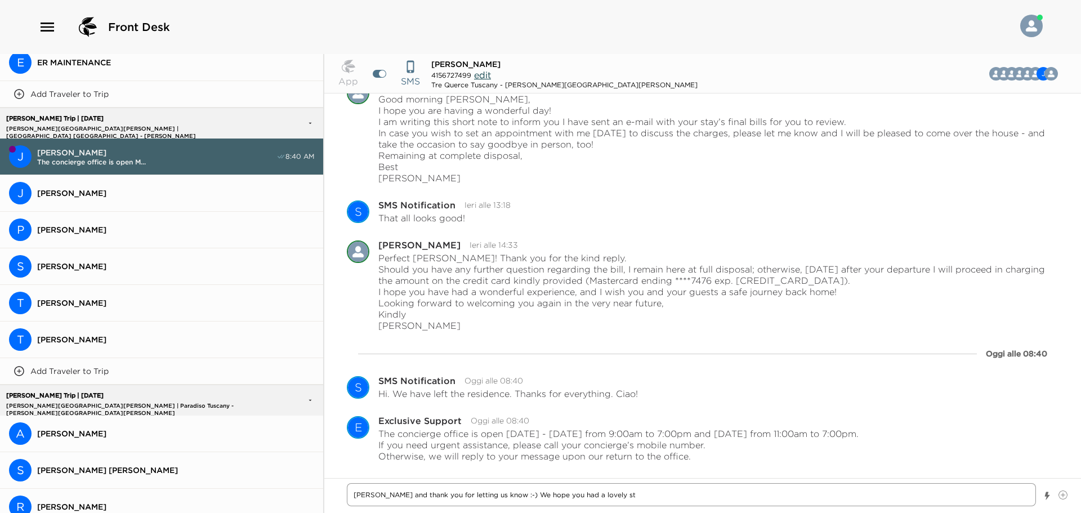
type textarea "[PERSON_NAME] and thank you for letting us know :-) We hope you had a lovely sta"
type textarea "x"
type textarea "[PERSON_NAME] and thank you for letting us know :-) We hope you had a lovely st…"
type textarea "x"
type textarea "[PERSON_NAME] and thank you for letting us know :-) We hope you had a lovely st…"
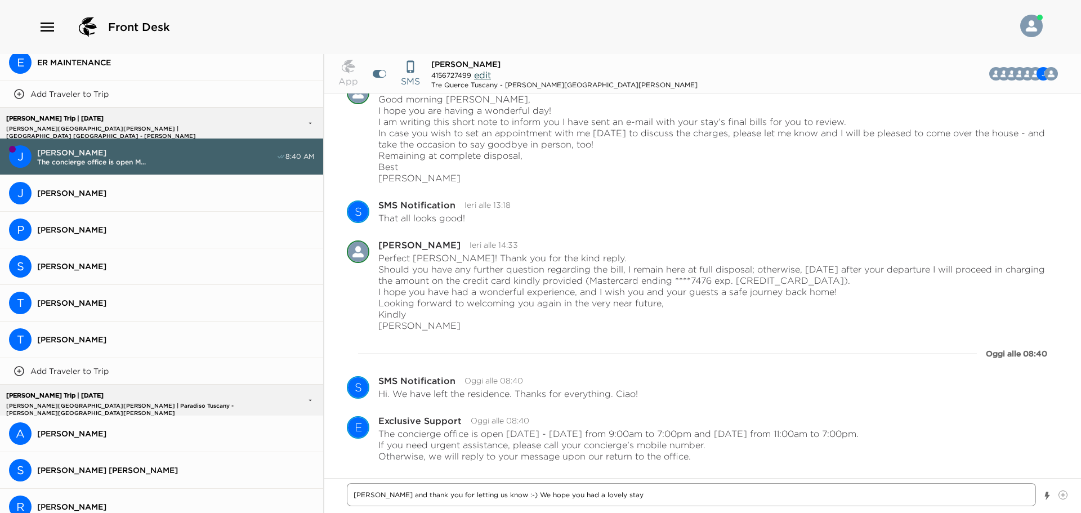
type textarea "x"
type textarea "[PERSON_NAME] and thank you for letting us know :-) We hope you had a lovely st…"
type textarea "x"
type textarea "[PERSON_NAME] and thank you for letting us know :-) We hope you had a lovely st…"
type textarea "x"
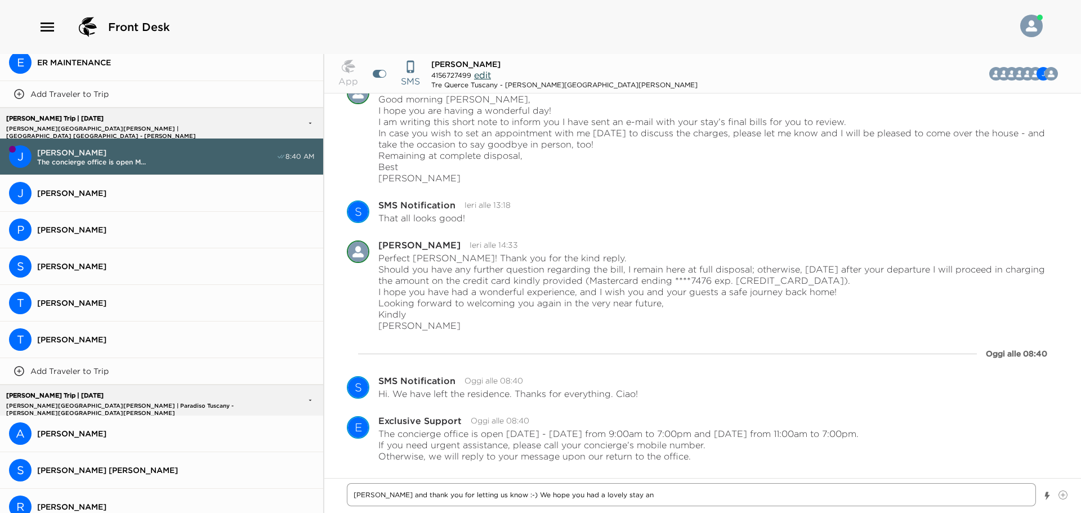
type textarea "[PERSON_NAME] and thank you for letting us know :-) We hope you had a lovely st…"
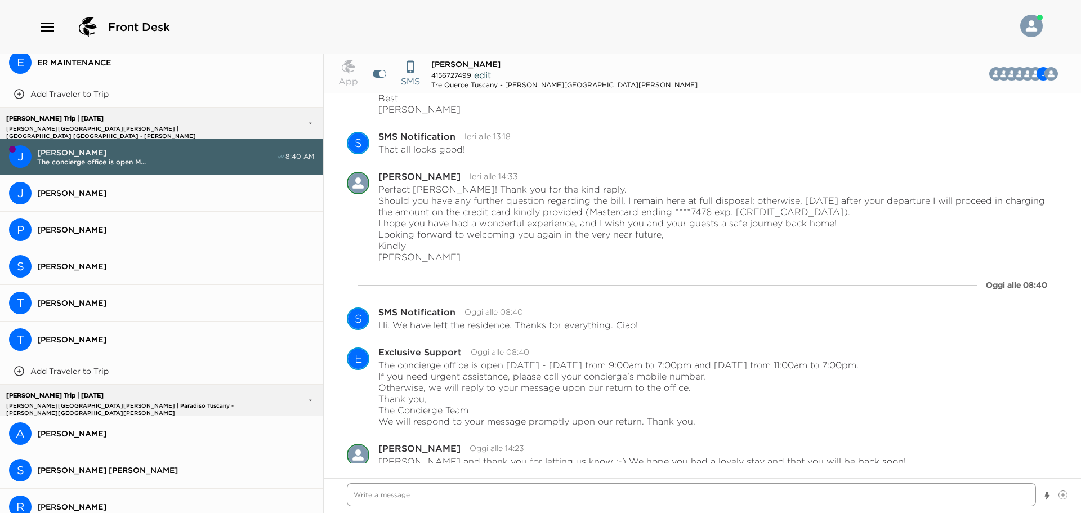
scroll to position [1736, 0]
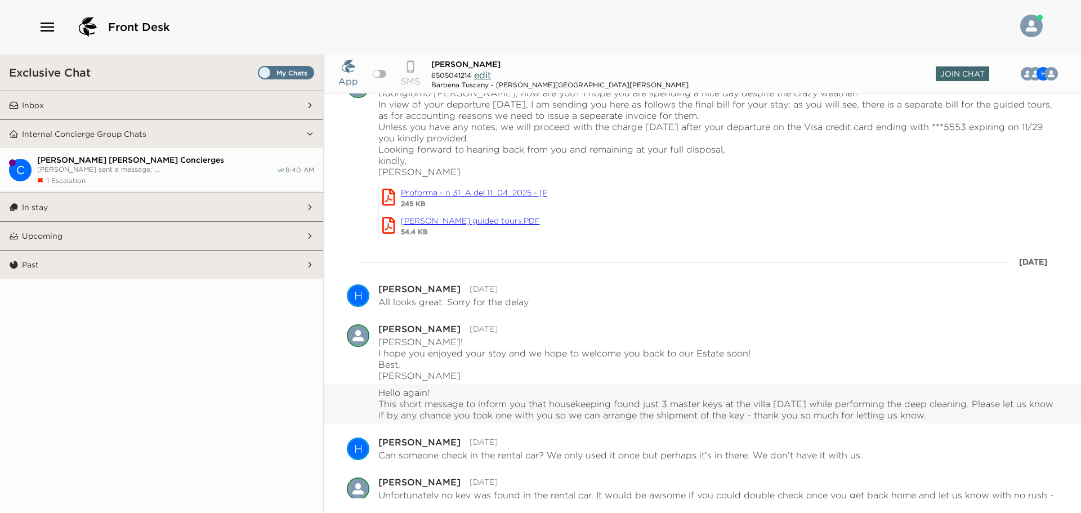
scroll to position [812, 0]
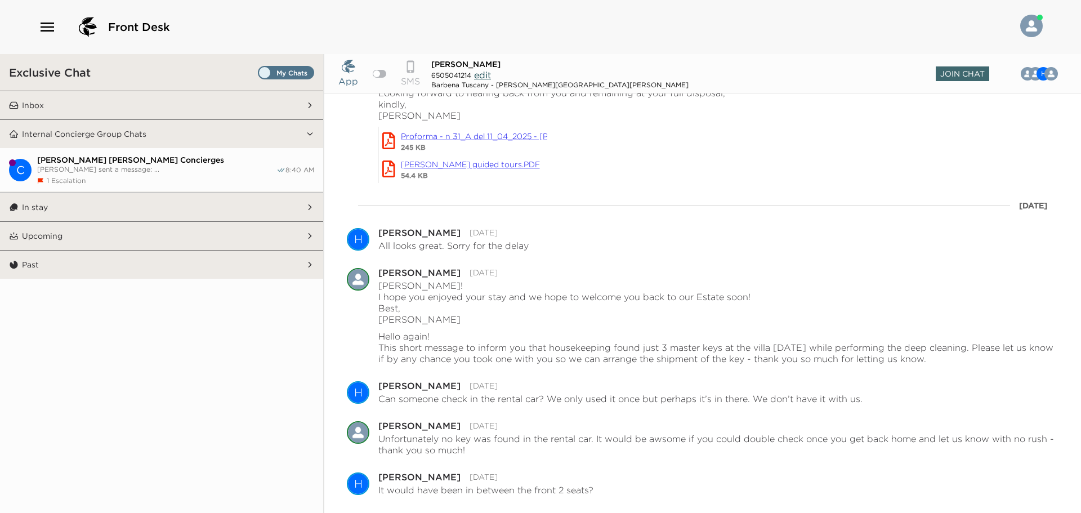
click at [97, 247] on button "Upcoming" at bounding box center [162, 236] width 287 height 28
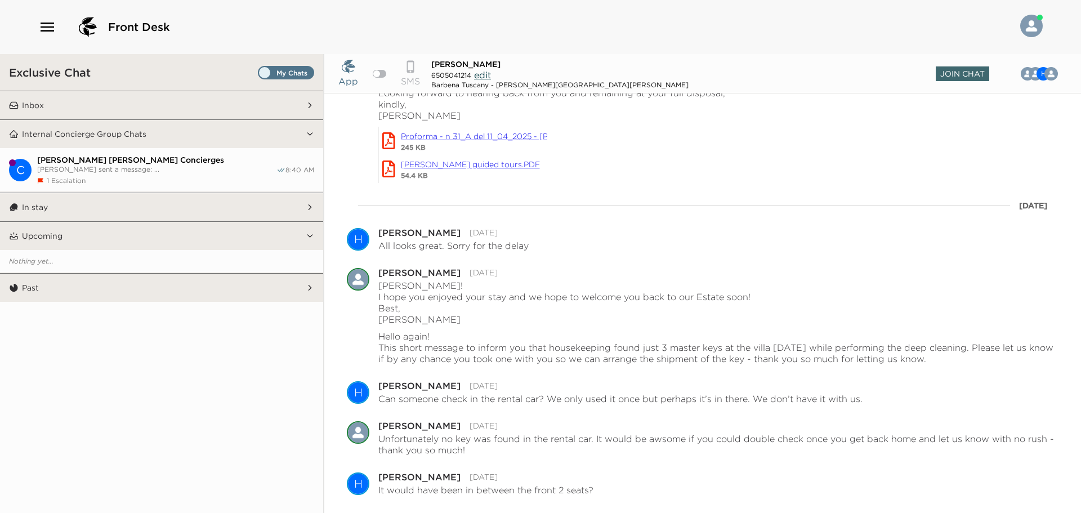
click at [92, 294] on button "Past" at bounding box center [162, 288] width 287 height 28
click at [270, 73] on span "Set all destinations" at bounding box center [286, 76] width 56 height 14
click at [260, 75] on input "Set all destinations" at bounding box center [260, 75] width 0 height 0
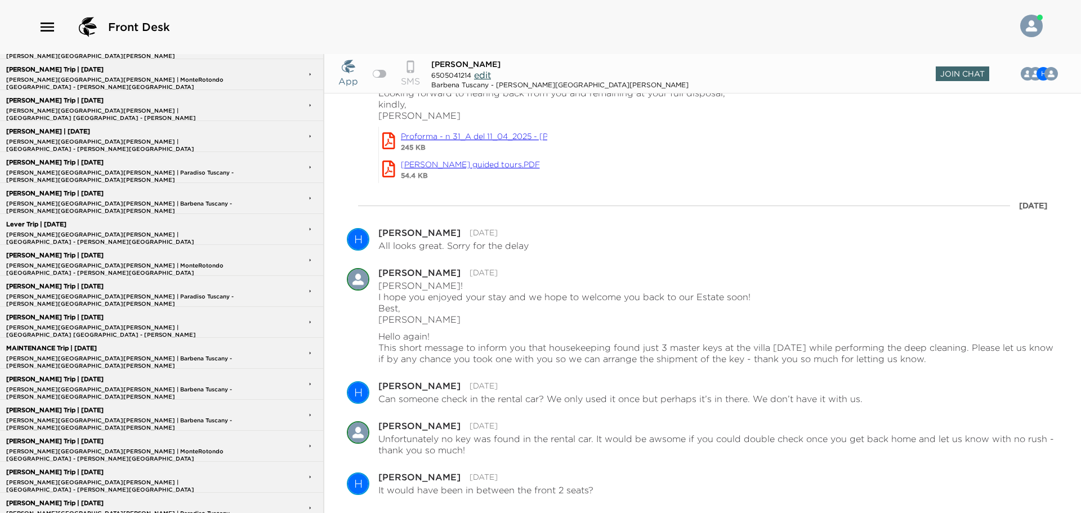
scroll to position [3832, 0]
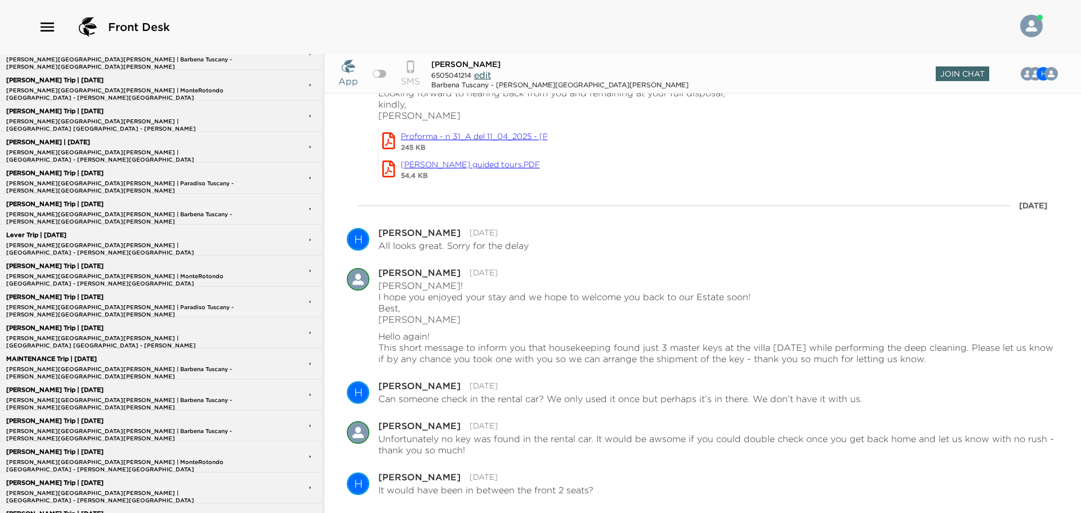
click at [74, 233] on p "Lever Trip | [DATE]" at bounding box center [124, 234] width 243 height 7
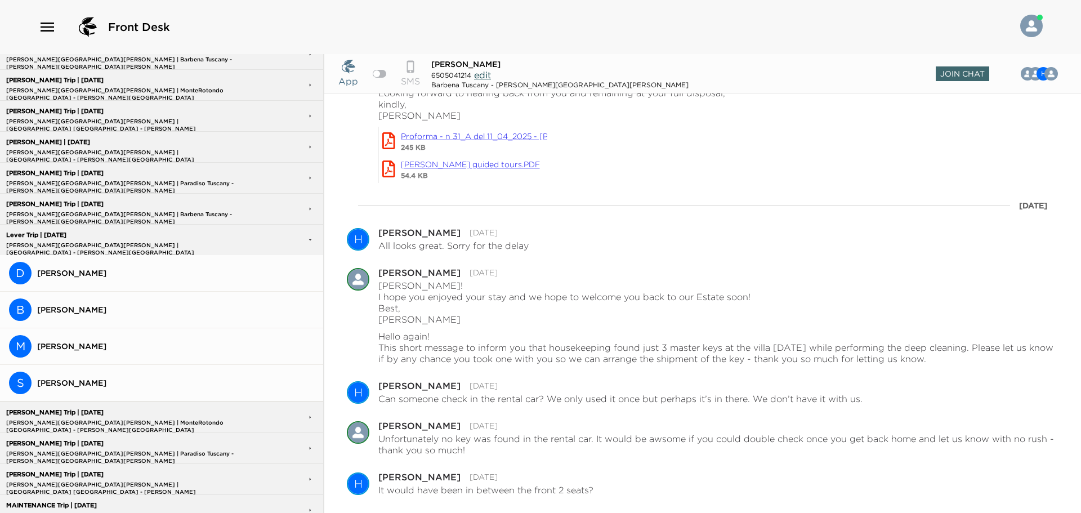
click at [126, 274] on span "[PERSON_NAME]" at bounding box center [175, 273] width 277 height 10
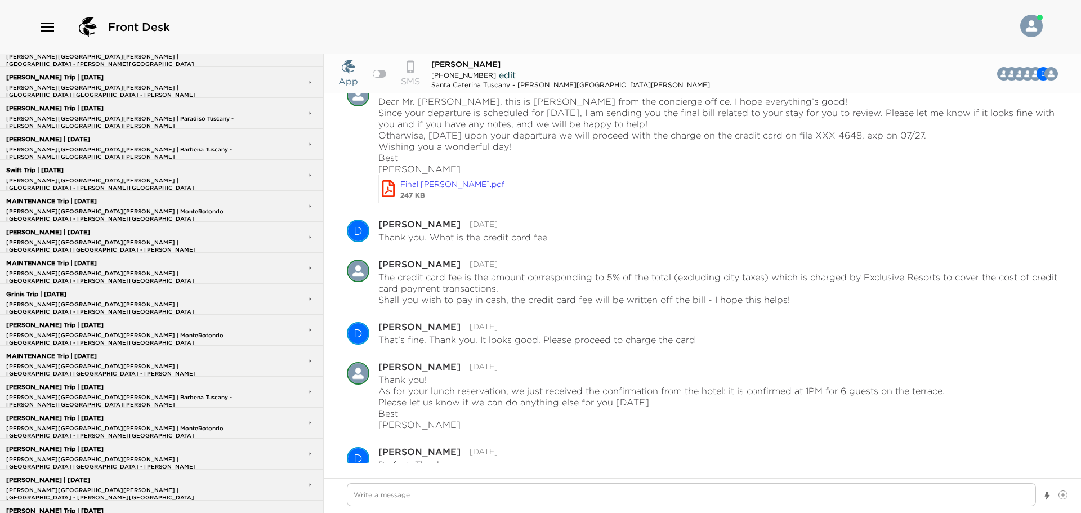
scroll to position [3438, 0]
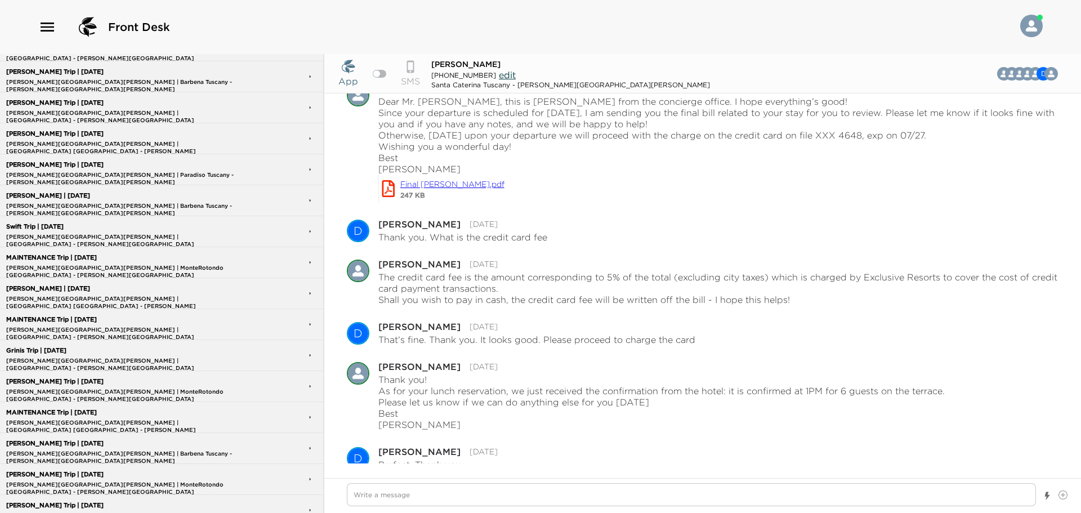
click at [64, 285] on p "[PERSON_NAME] | [DATE]" at bounding box center [124, 288] width 243 height 7
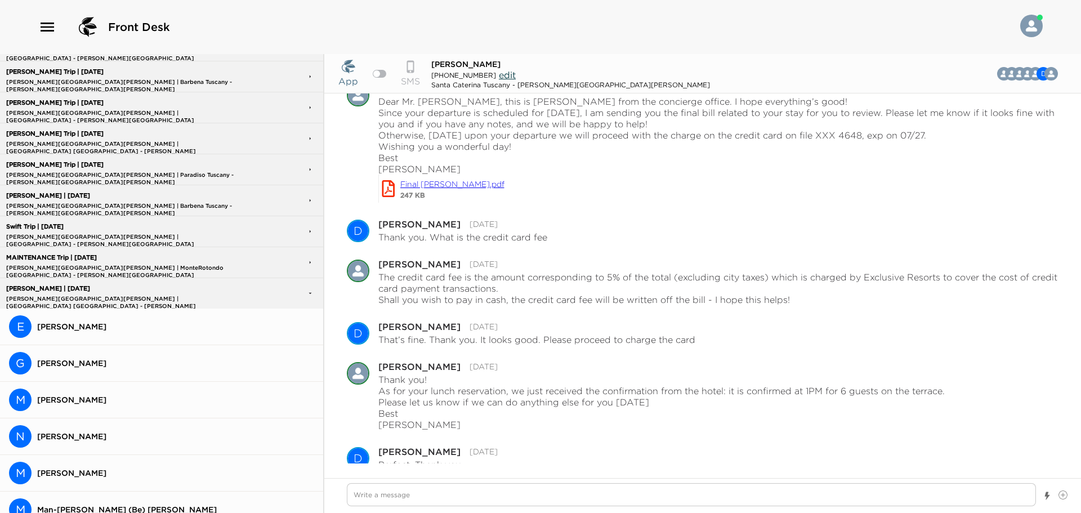
click at [66, 327] on span "[PERSON_NAME]" at bounding box center [175, 326] width 277 height 10
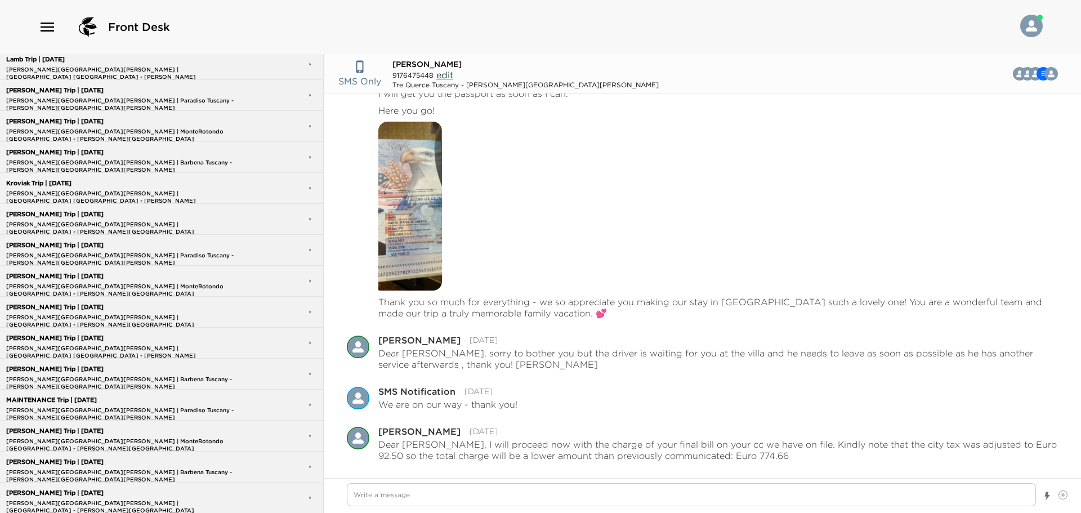
scroll to position [3033, 0]
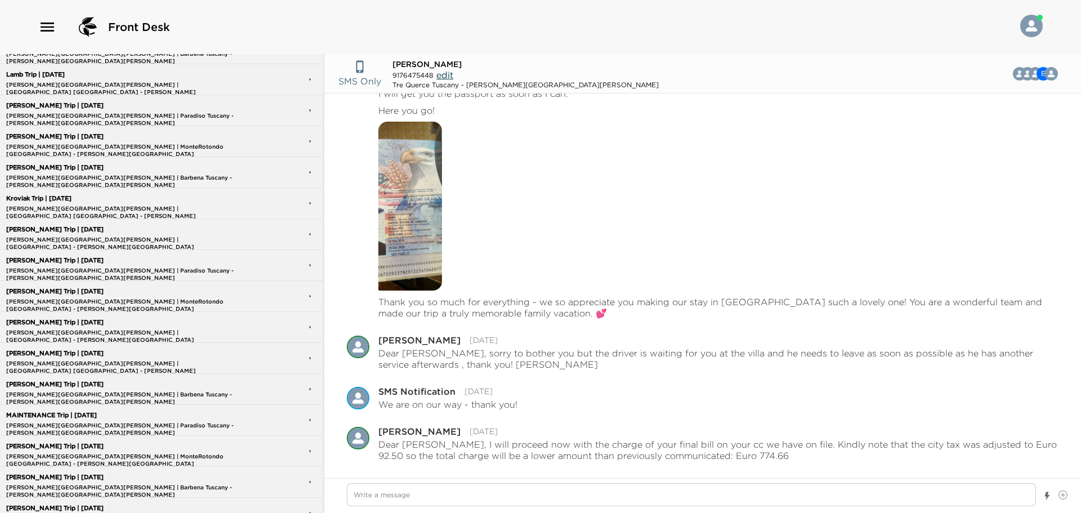
click at [82, 226] on p "[PERSON_NAME] Trip | [DATE]" at bounding box center [124, 229] width 243 height 7
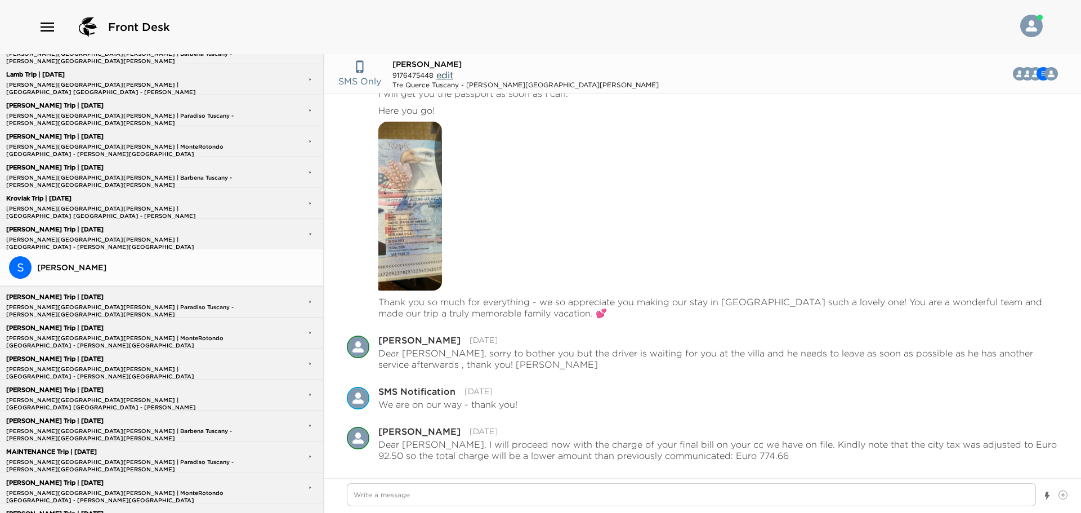
click at [142, 271] on button "S Sean Varner" at bounding box center [161, 267] width 323 height 37
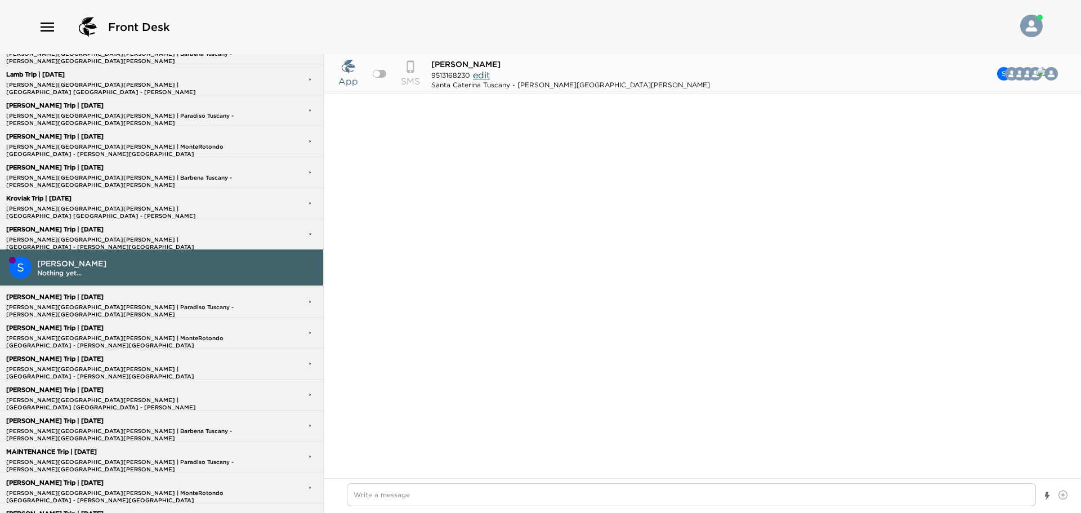
scroll to position [536, 0]
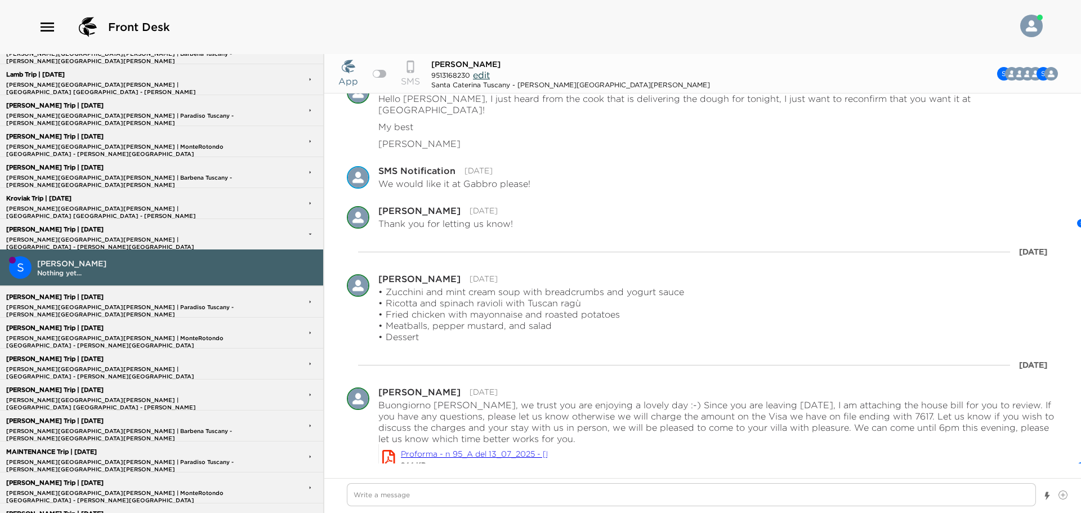
click at [82, 205] on p "[PERSON_NAME][GEOGRAPHIC_DATA][PERSON_NAME] | [GEOGRAPHIC_DATA] [GEOGRAPHIC_DAT…" at bounding box center [124, 208] width 243 height 7
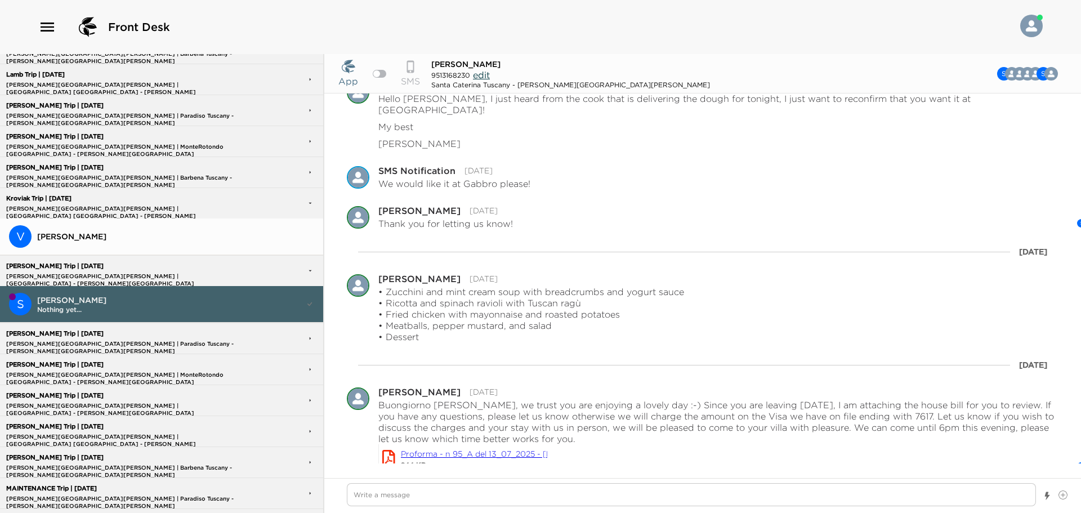
click at [80, 201] on div "Kroviak Trip | 07/20/25 Casali di Casole | Tre Querce Tuscany - Casali di Casole" at bounding box center [124, 203] width 243 height 29
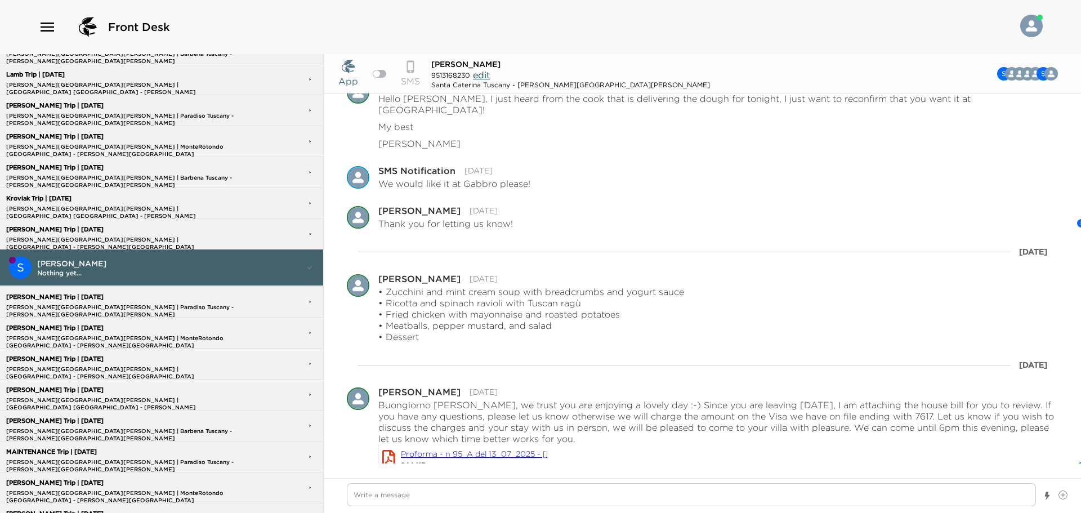
click at [87, 198] on p "Kroviak Trip | [DATE]" at bounding box center [124, 198] width 243 height 7
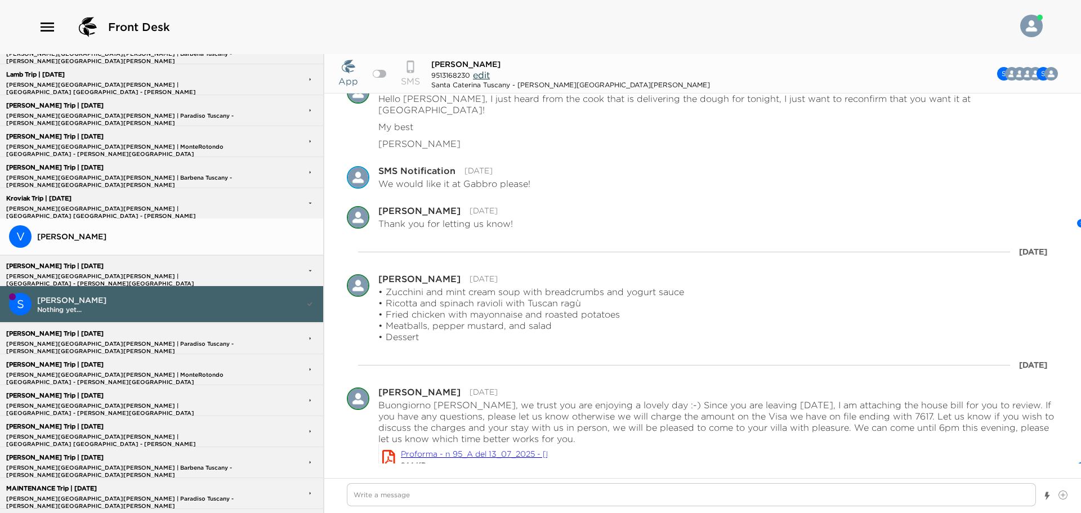
click at [76, 231] on span "[PERSON_NAME]" at bounding box center [175, 236] width 277 height 10
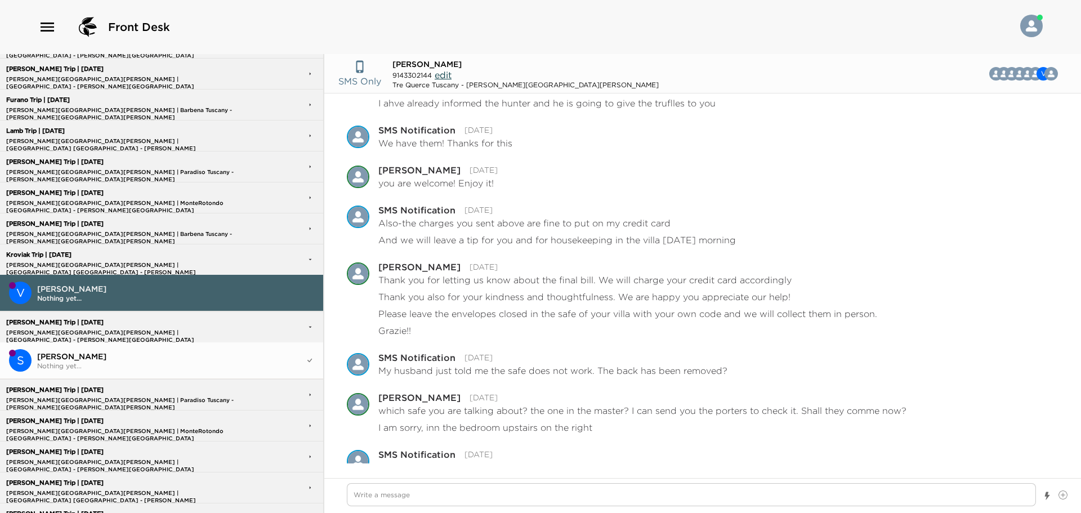
scroll to position [2920, 0]
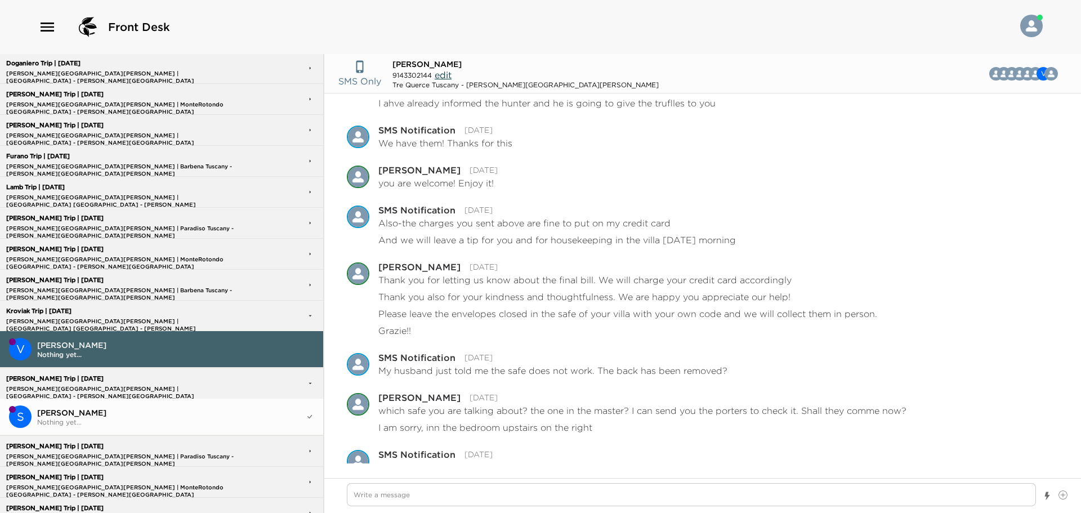
click at [106, 191] on div "Lamb Trip | 07/26/25 Casali di Casole | Tre Querce Tuscany - Casali di Casole" at bounding box center [124, 191] width 243 height 29
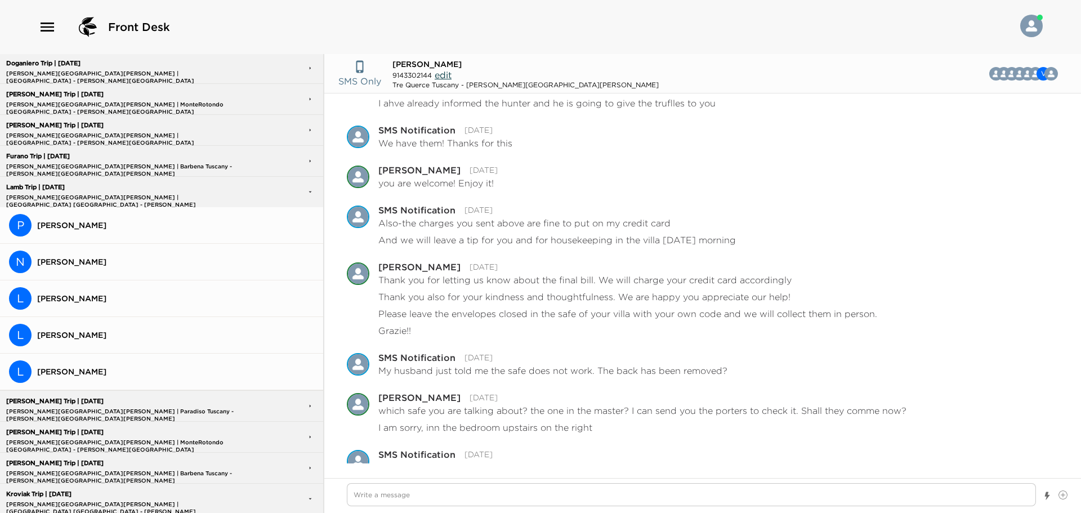
click at [172, 237] on button "P Phil Lamb" at bounding box center [161, 225] width 323 height 37
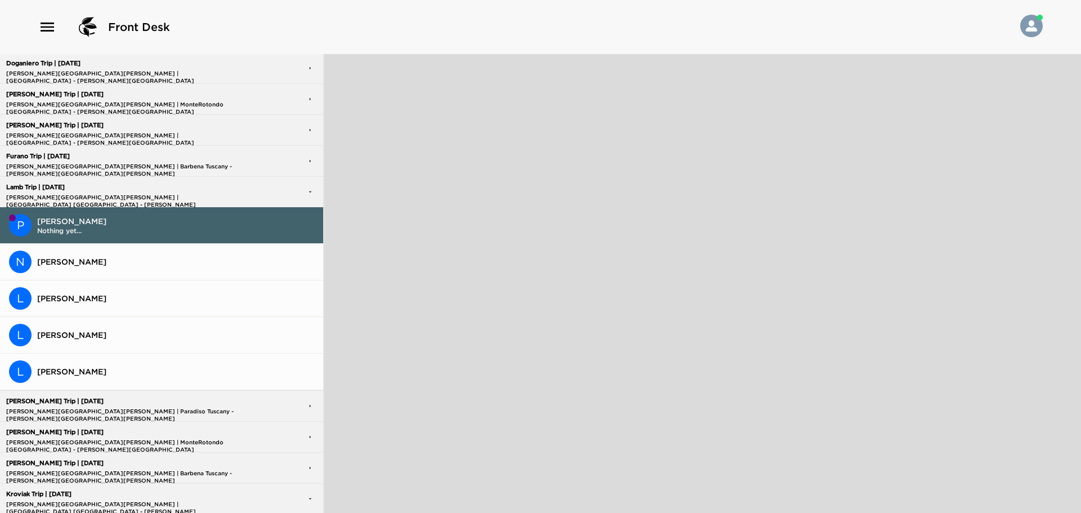
type textarea "x"
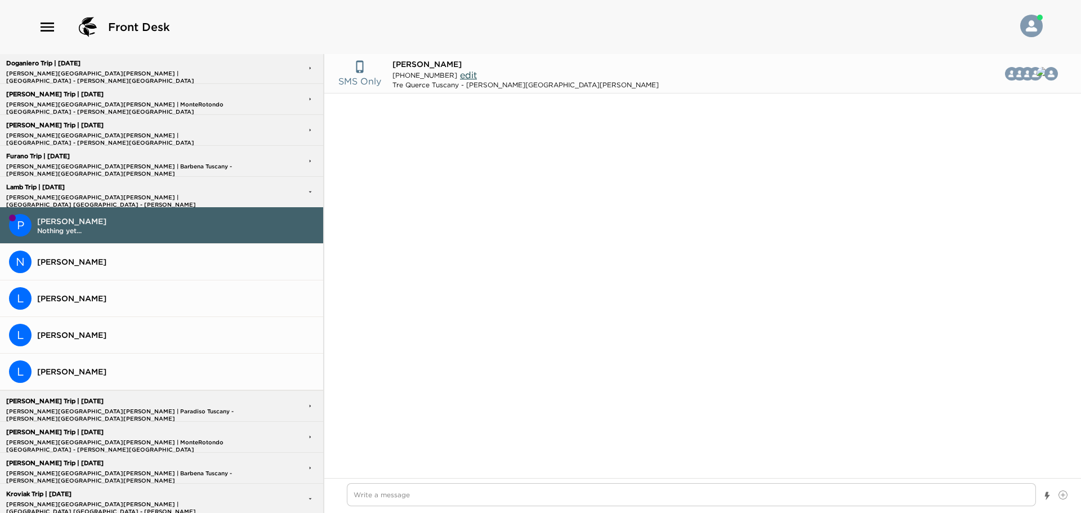
scroll to position [979, 0]
